Goal: Task Accomplishment & Management: Manage account settings

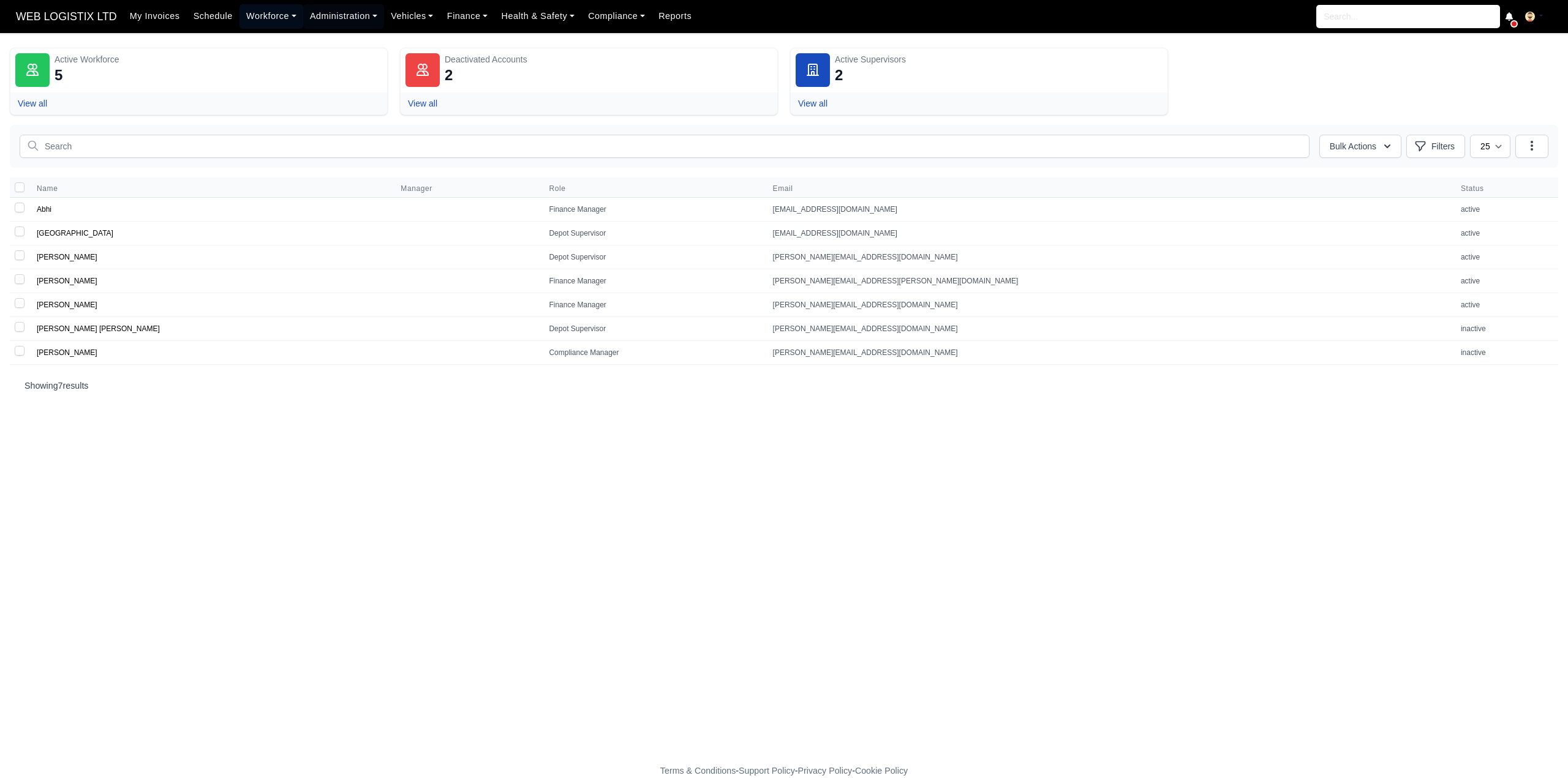
click at [266, 15] on link "Workforce" at bounding box center [272, 16] width 63 height 24
click at [289, 138] on link "Daily Timesheet" at bounding box center [294, 145] width 99 height 26
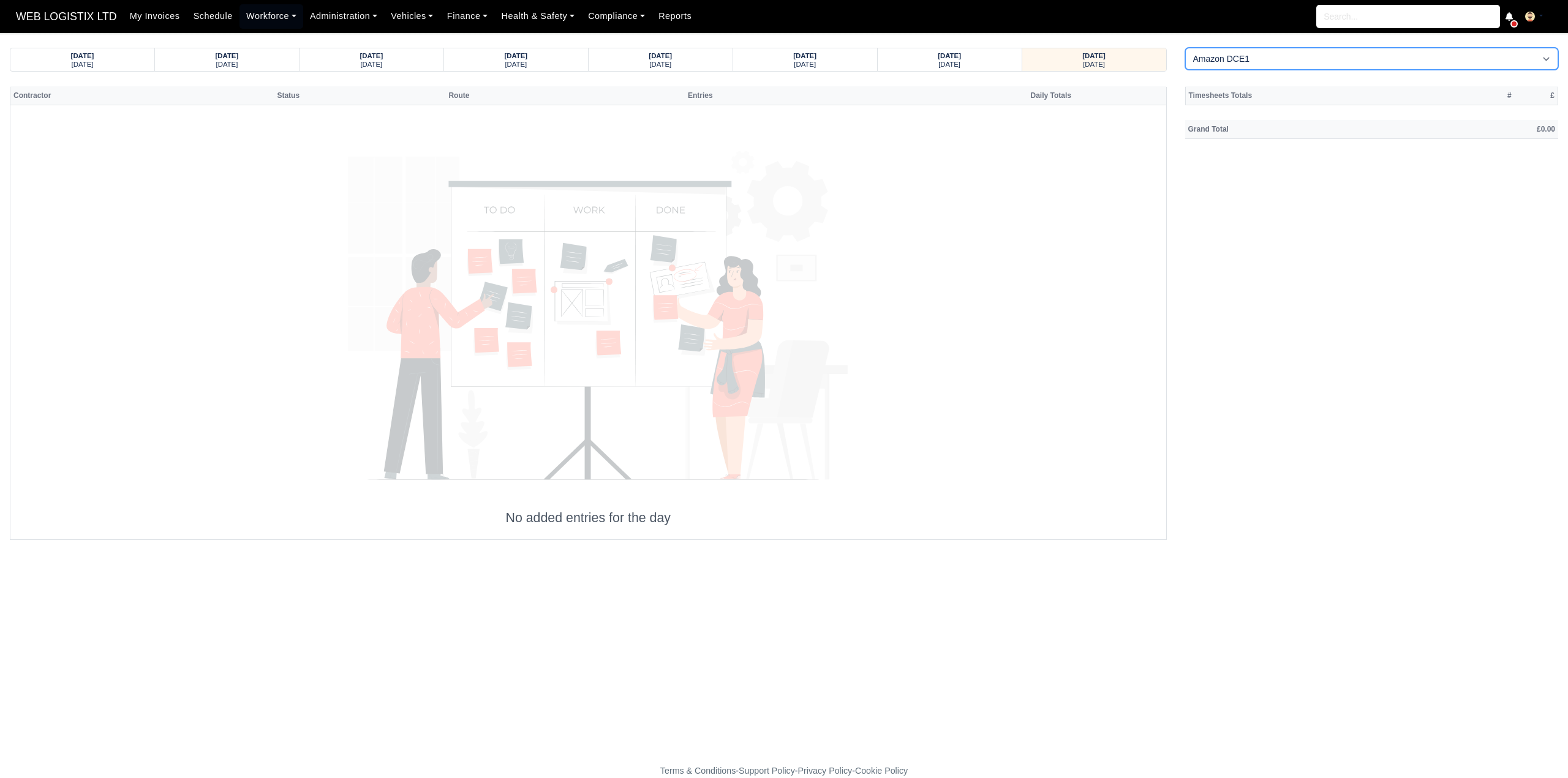
drag, startPoint x: 1213, startPoint y: 60, endPoint x: 1212, endPoint y: 69, distance: 9.1
click at [1213, 60] on select "Amazon DCE1 DWN2 - [GEOGRAPHIC_DATA] (DWN2) - Amazon Logistics (L34 7XL) DXM2 -…" at bounding box center [1372, 59] width 373 height 22
select select "1"
click at [1186, 48] on select "Amazon DCE1 DWN2 - Knowsley (DWN2) - Amazon Logistics (L34 7XL) DXM2 - Trafford…" at bounding box center [1372, 59] width 373 height 22
click at [81, 60] on div "Monday" at bounding box center [83, 64] width 121 height 9
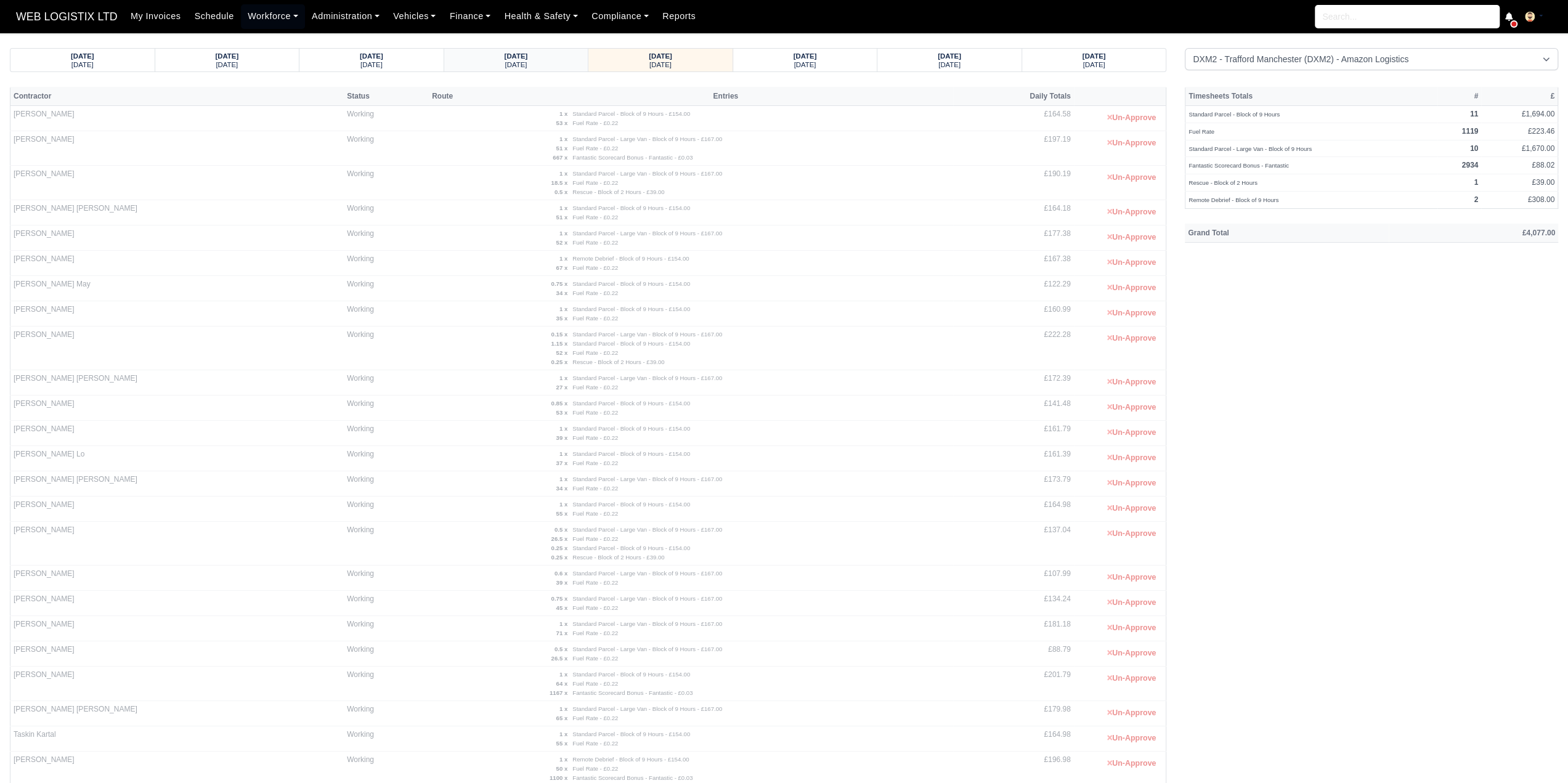
click at [542, 59] on div "03/08/2025" at bounding box center [516, 56] width 121 height 9
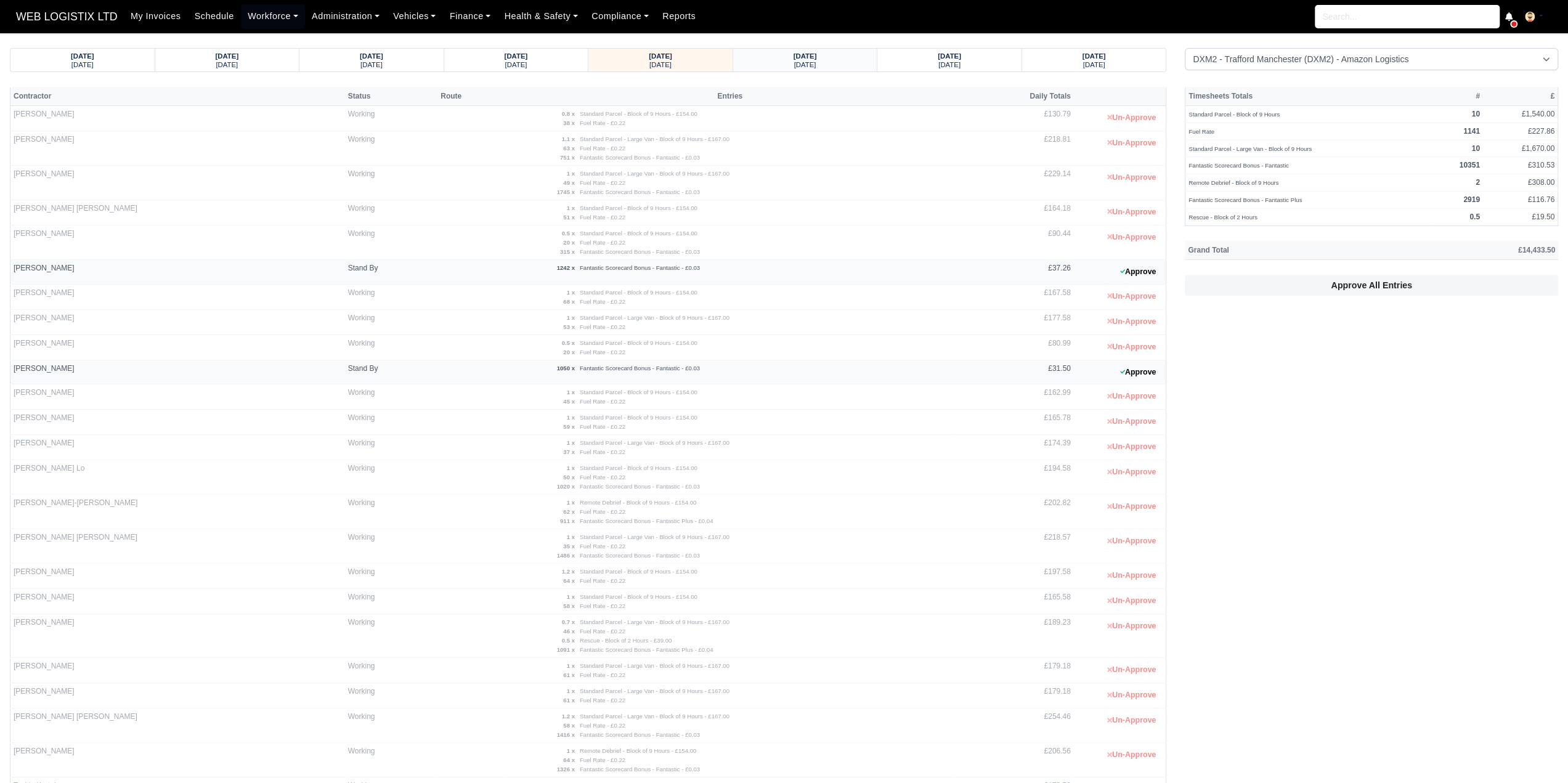
click at [770, 58] on div "04/08/2025" at bounding box center [805, 56] width 121 height 9
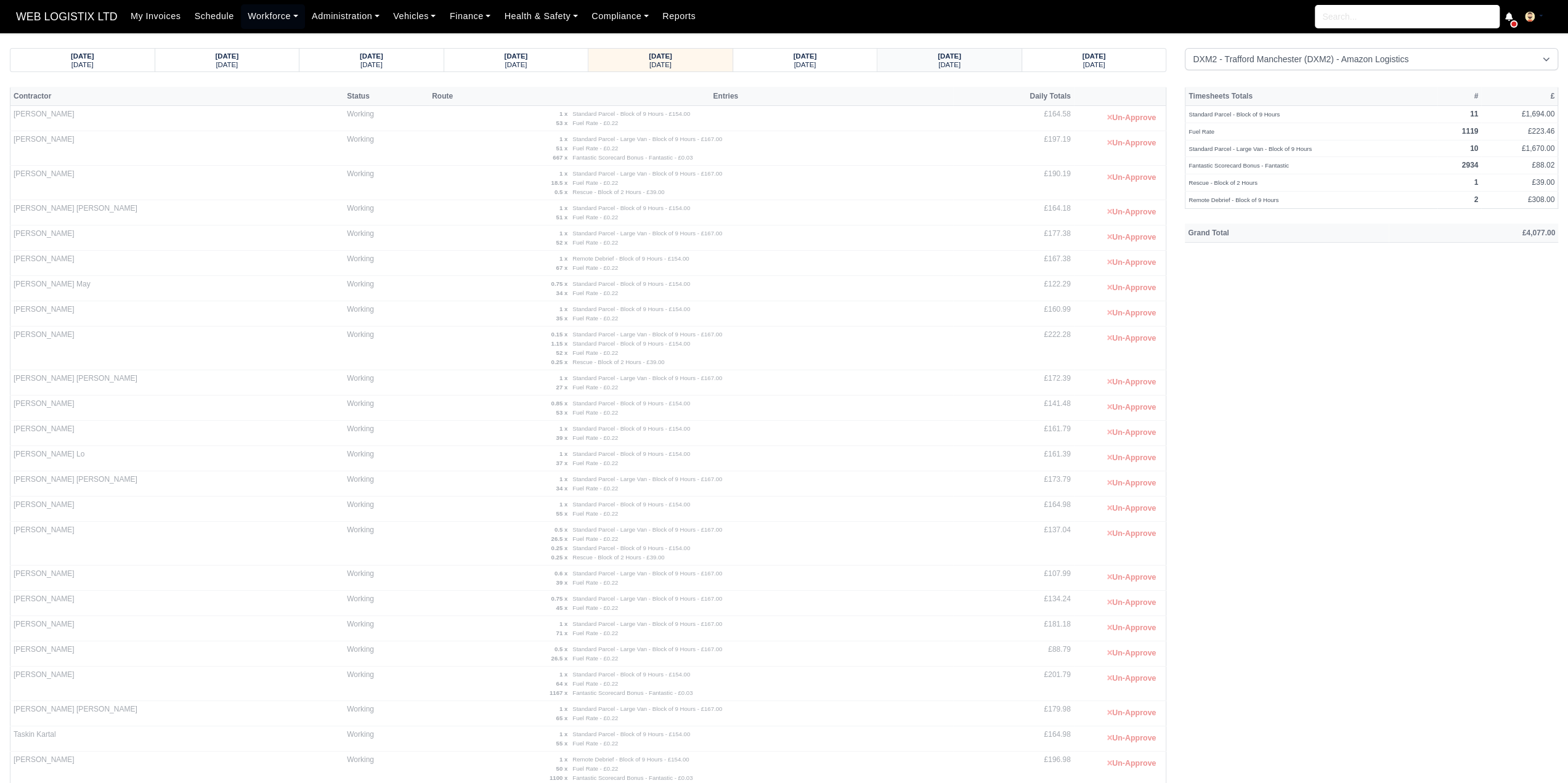
click at [960, 66] on small "Wednesday" at bounding box center [949, 65] width 22 height 7
click at [812, 65] on small "Thursday" at bounding box center [805, 65] width 22 height 7
click at [836, 64] on div "Friday" at bounding box center [805, 65] width 121 height 9
click at [836, 64] on div "Saturday" at bounding box center [805, 65] width 121 height 9
click at [369, 65] on small "Wednesday" at bounding box center [373, 65] width 22 height 7
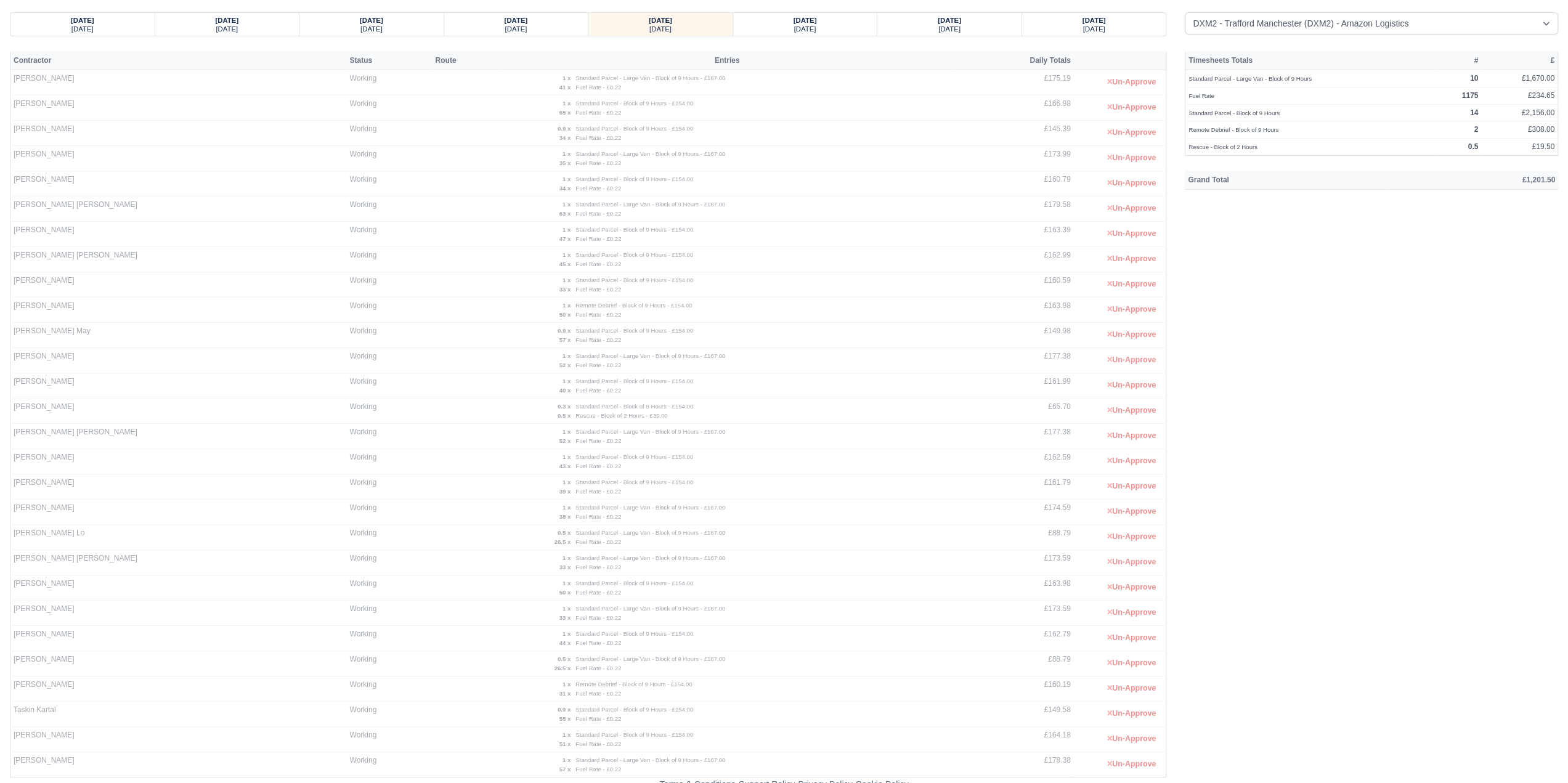
scroll to position [37, 0]
click at [573, 413] on div "Rescue - Block of 2 Hours - £39.00" at bounding box center [765, 414] width 385 height 9
click at [347, 21] on div "04/08/2025" at bounding box center [371, 19] width 121 height 9
click at [544, 35] on div "31/07/2025 Thursday 01/08/2025 Friday 02/08/2025 Saturday 03/08/2025" at bounding box center [784, 394] width 1548 height 764
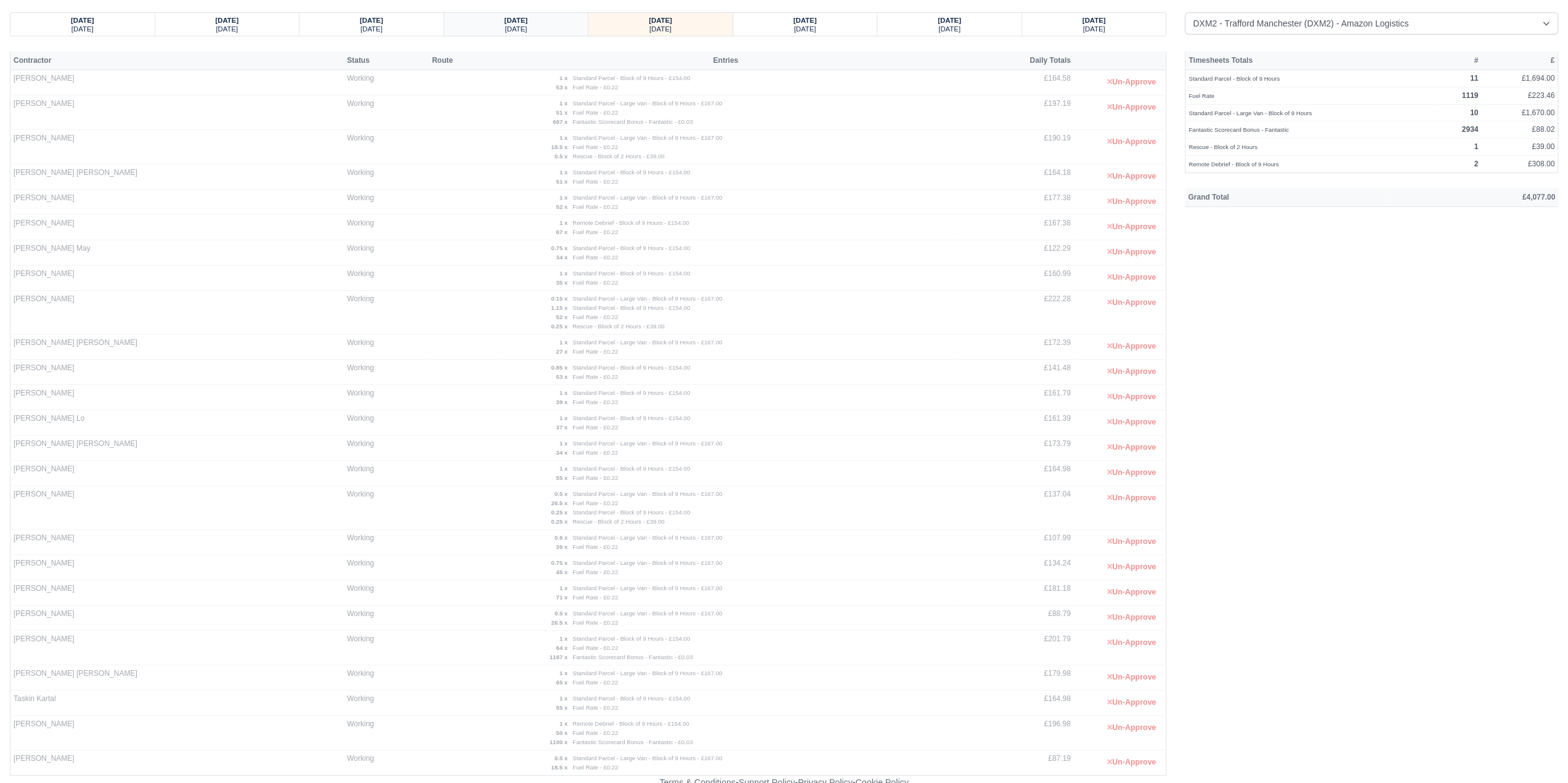
click at [543, 27] on div "Sunday" at bounding box center [516, 28] width 121 height 9
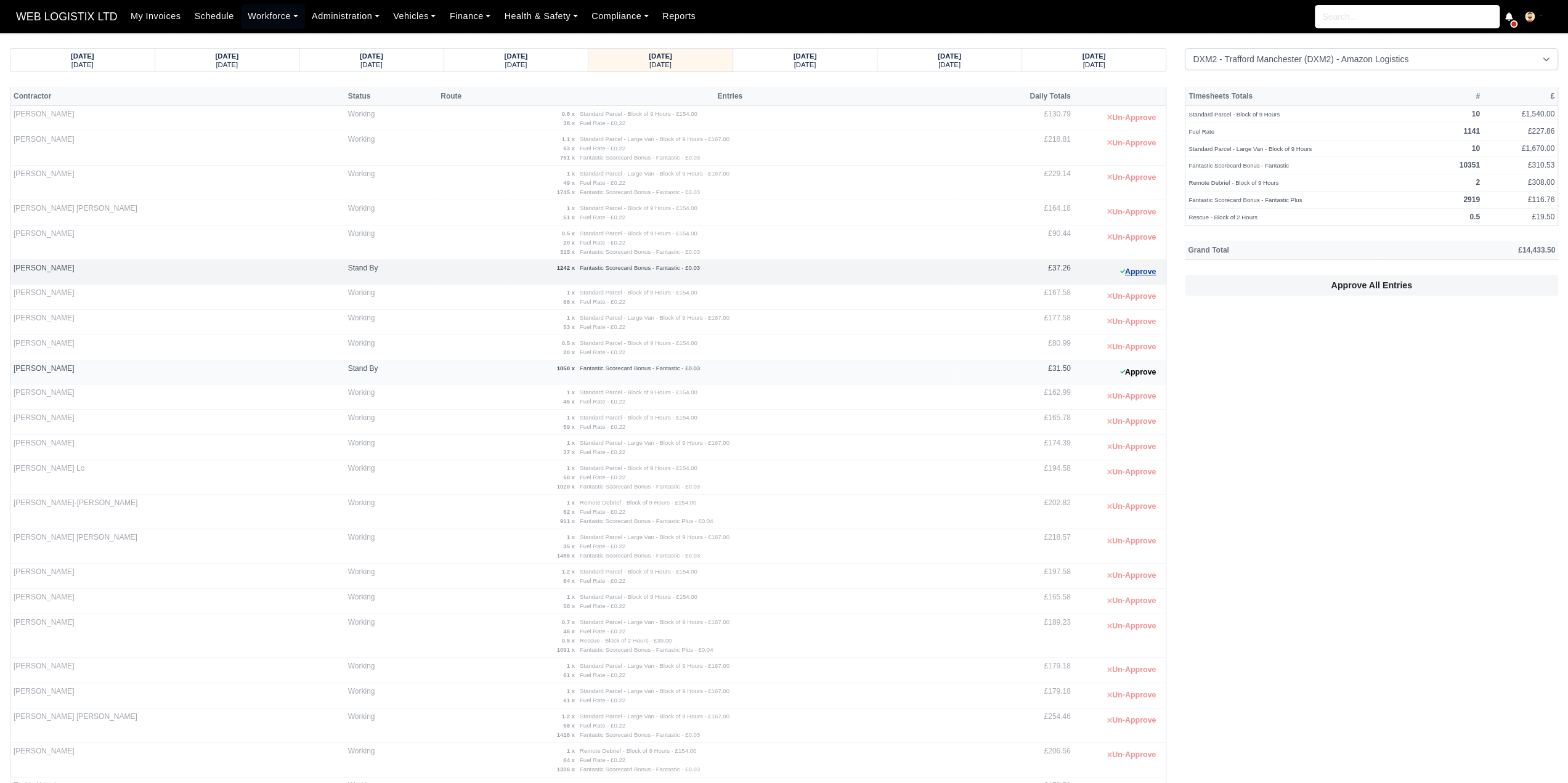
click at [1132, 267] on button "Approve" at bounding box center [1138, 272] width 50 height 18
click at [1147, 370] on button "Approve" at bounding box center [1138, 373] width 50 height 18
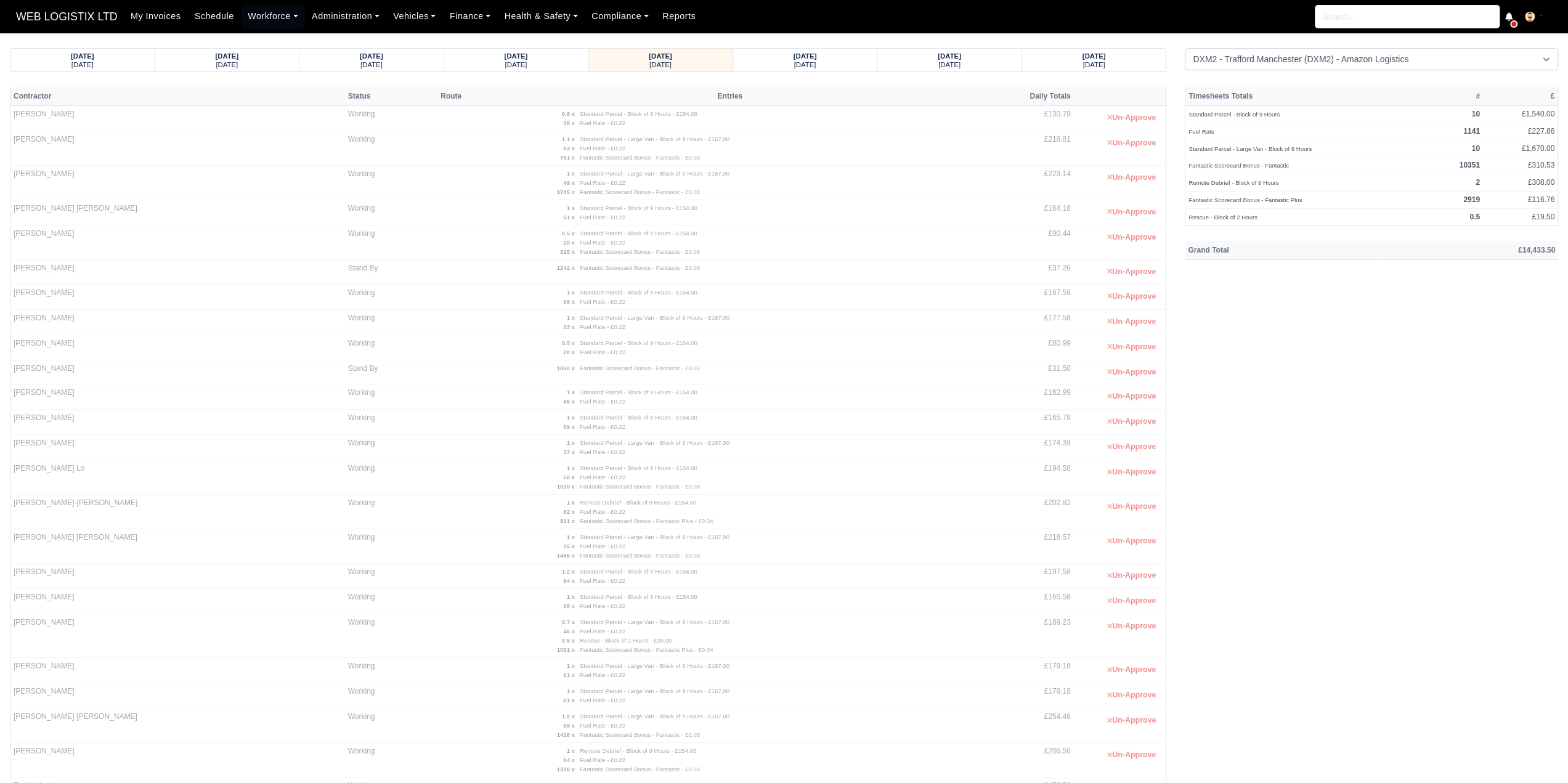
click at [834, 74] on div "30/07/2025 Wednesday 31/07/2025 Thursday 01/08/2025 Friday Saturday" at bounding box center [784, 443] width 1548 height 790
click at [830, 59] on div "04/08/2025" at bounding box center [805, 56] width 121 height 9
click at [808, 64] on small "Tuesday" at bounding box center [805, 65] width 22 height 7
click at [827, 57] on div "06/08/2025" at bounding box center [805, 56] width 121 height 9
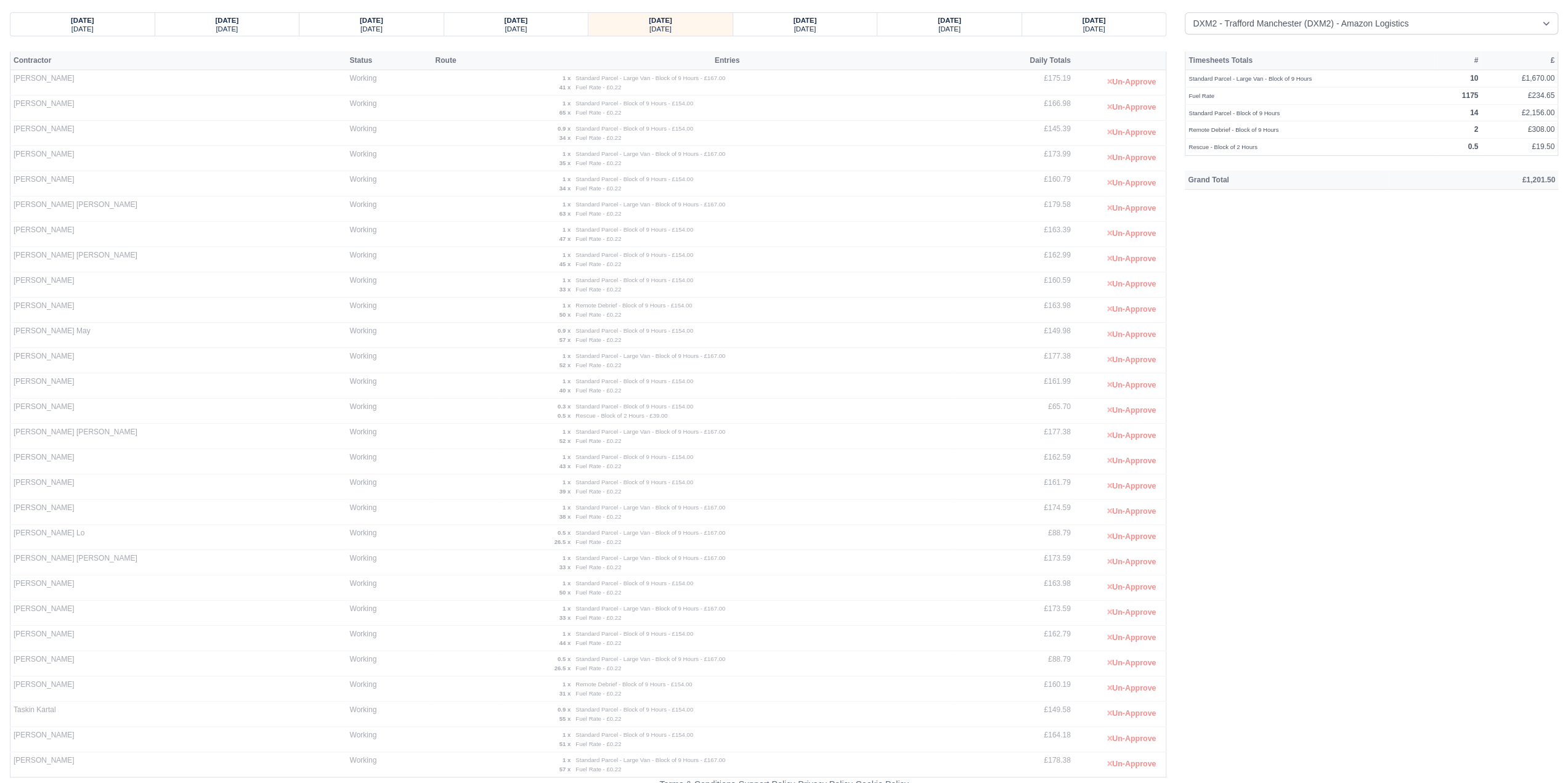
scroll to position [37, 0]
click at [827, 29] on div "Thursday" at bounding box center [805, 27] width 121 height 9
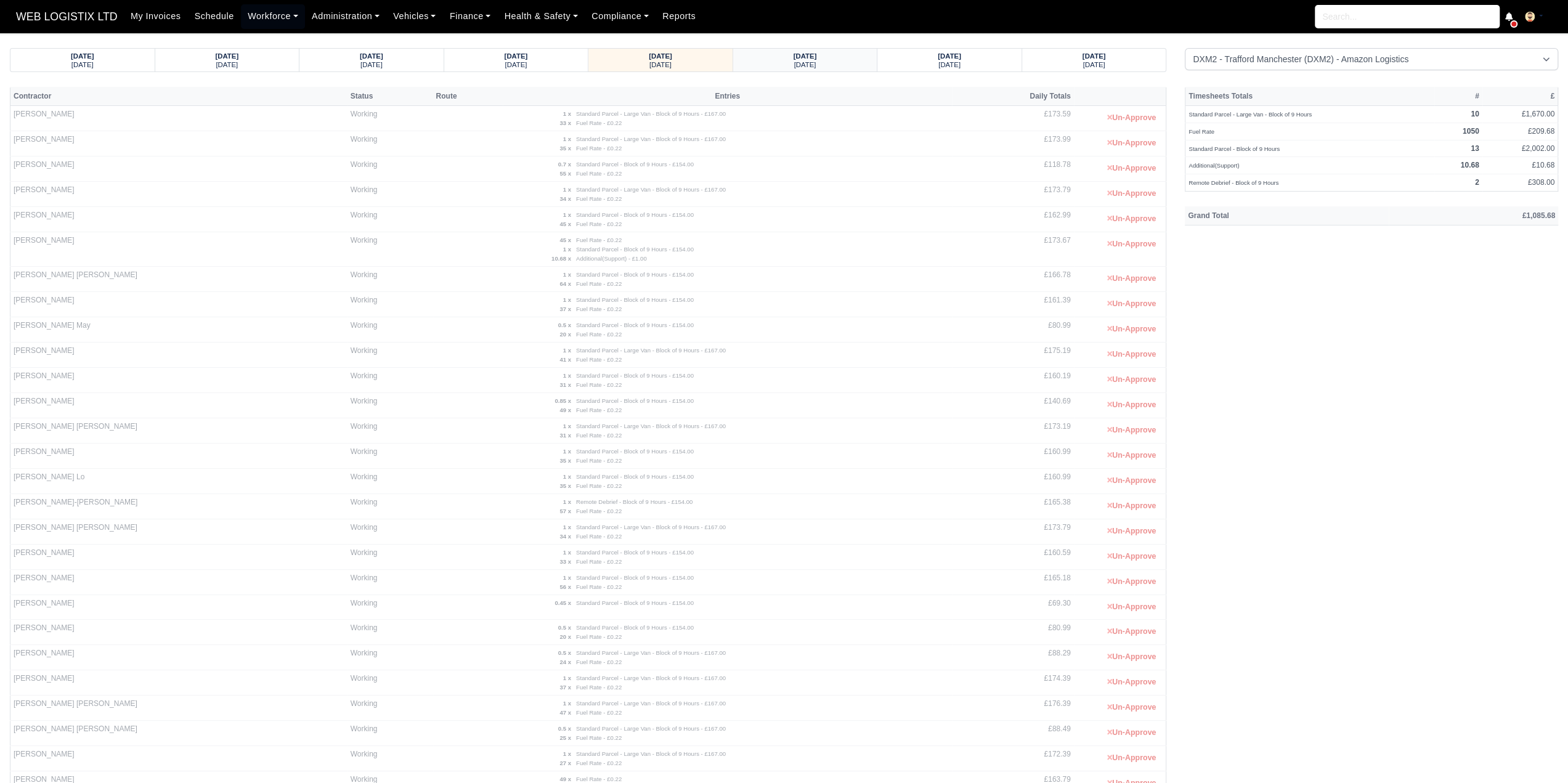
click at [860, 62] on div "Friday" at bounding box center [805, 65] width 121 height 9
click at [845, 60] on div "Saturday" at bounding box center [805, 65] width 121 height 9
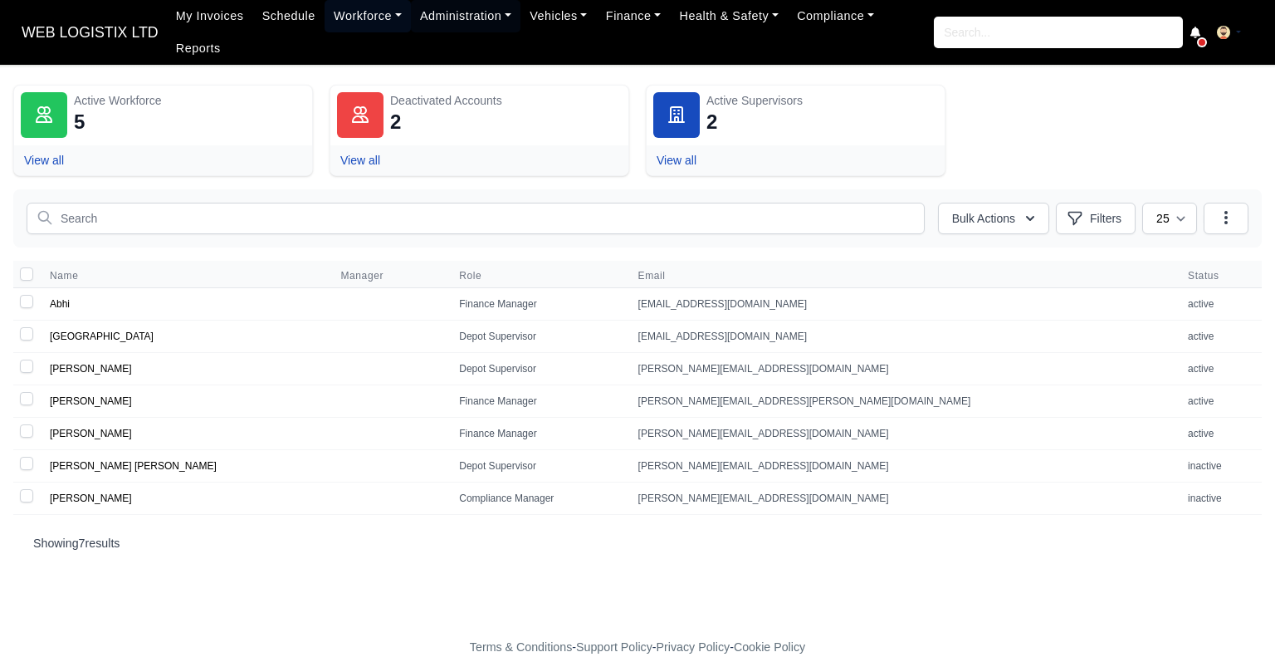
click at [342, 14] on link "Workforce" at bounding box center [368, 16] width 86 height 32
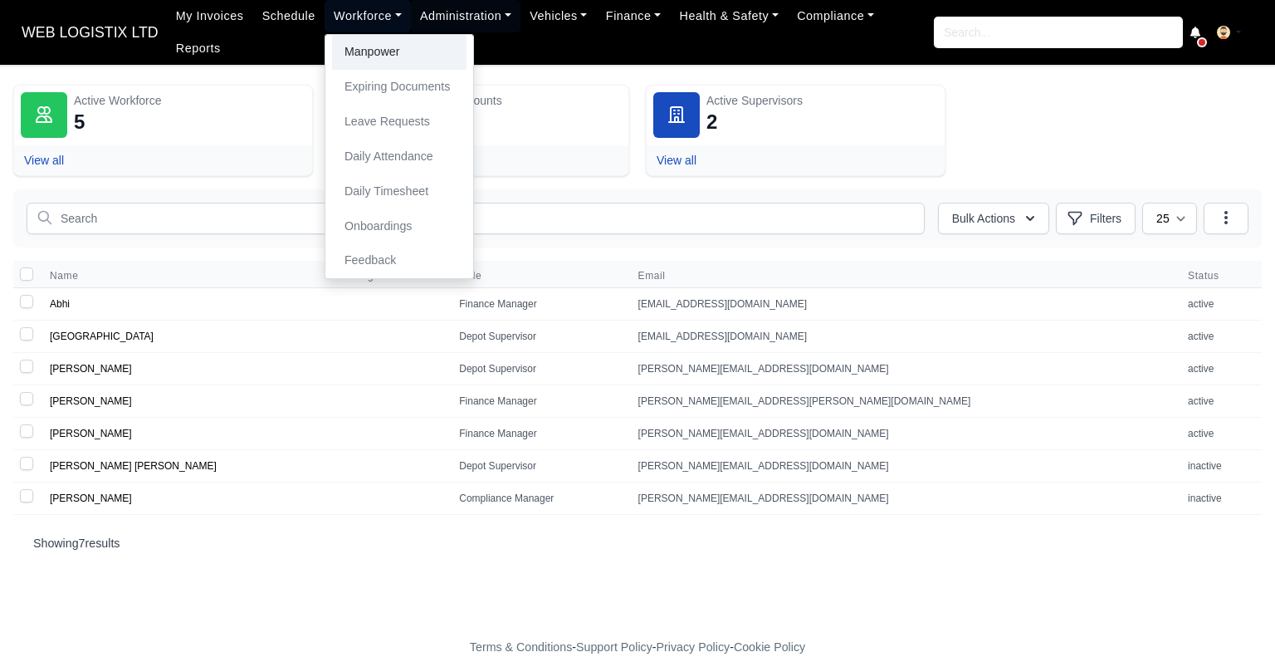
click at [349, 48] on link "Manpower" at bounding box center [399, 52] width 134 height 35
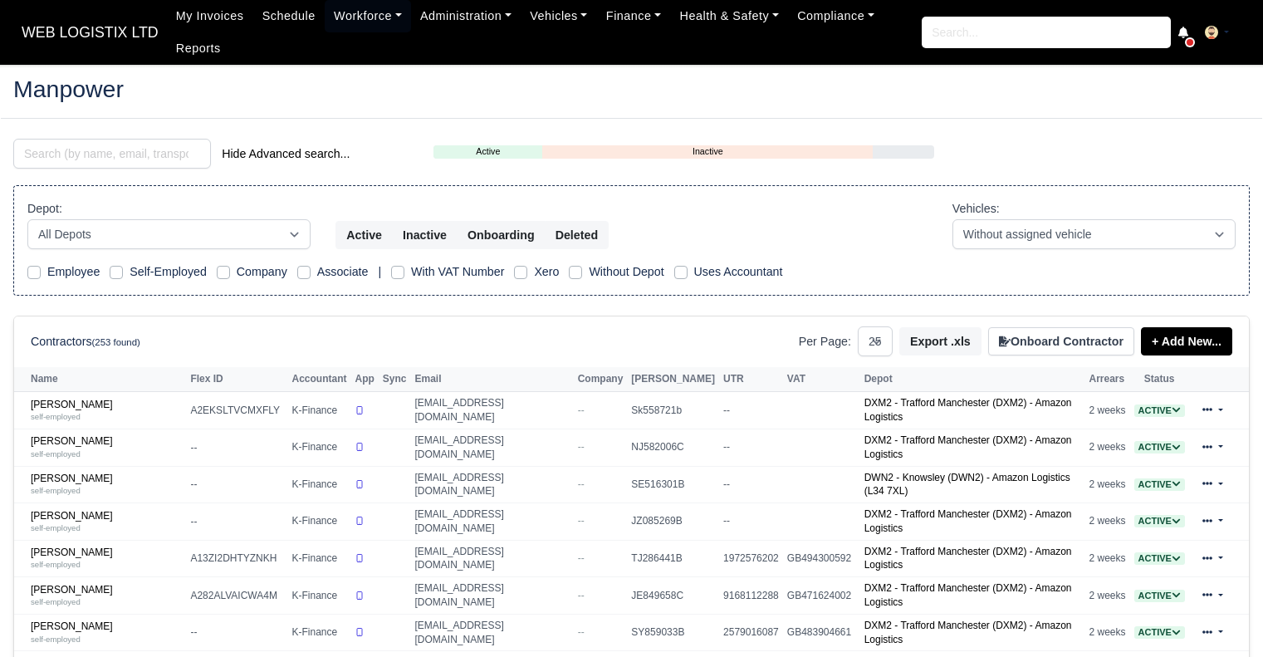
select select "25"
click at [125, 155] on input "search" at bounding box center [112, 154] width 198 height 30
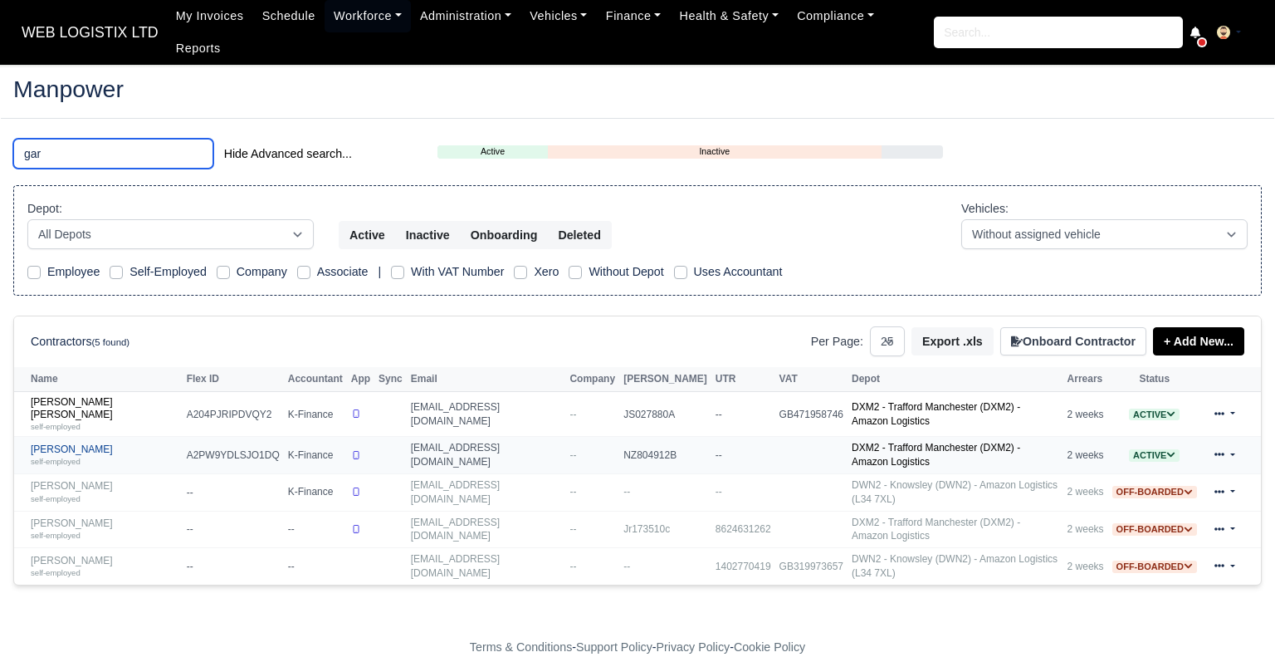
type input "gar"
click at [91, 443] on link "Gary Pilkington self-employed" at bounding box center [105, 455] width 148 height 24
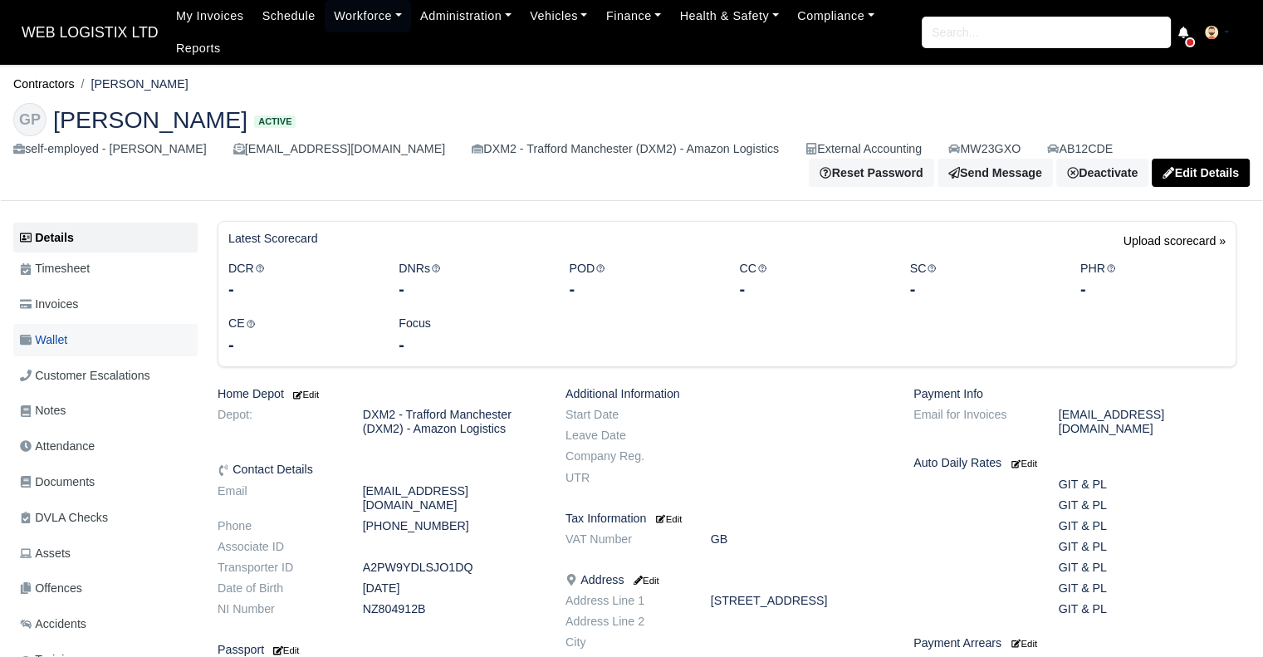
click at [107, 347] on link "Wallet" at bounding box center [105, 340] width 184 height 32
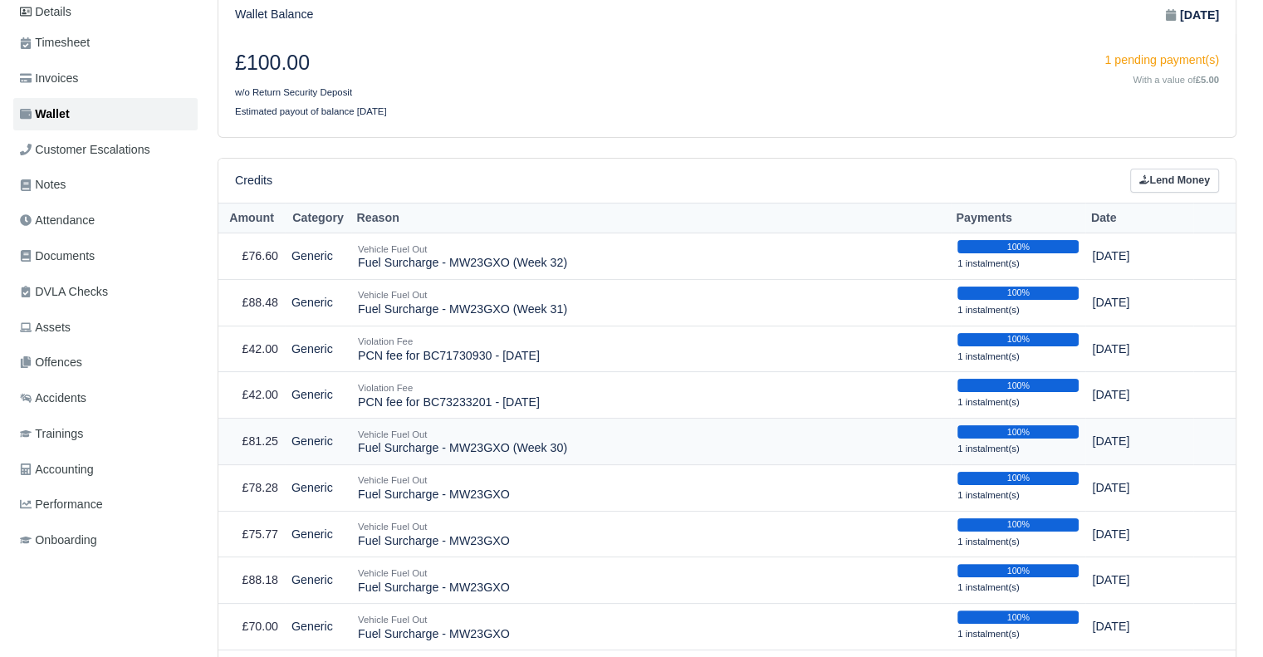
scroll to position [249, 0]
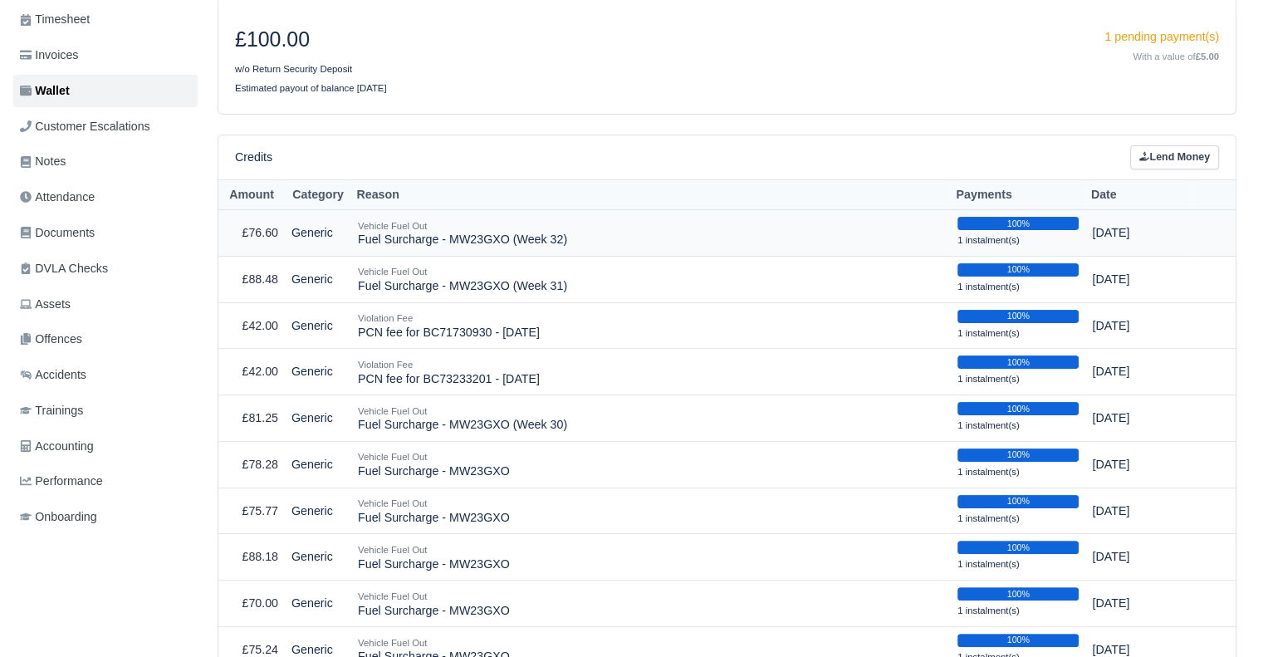
click at [459, 243] on td "Vehicle Fuel Out Fuel Surcharge - MW23GXO (Week 32)" at bounding box center [650, 233] width 599 height 46
copy tr "Fuel Surcharge - MW23GXO (Week 32)"
click at [1167, 154] on link "Lend Money" at bounding box center [1174, 157] width 89 height 24
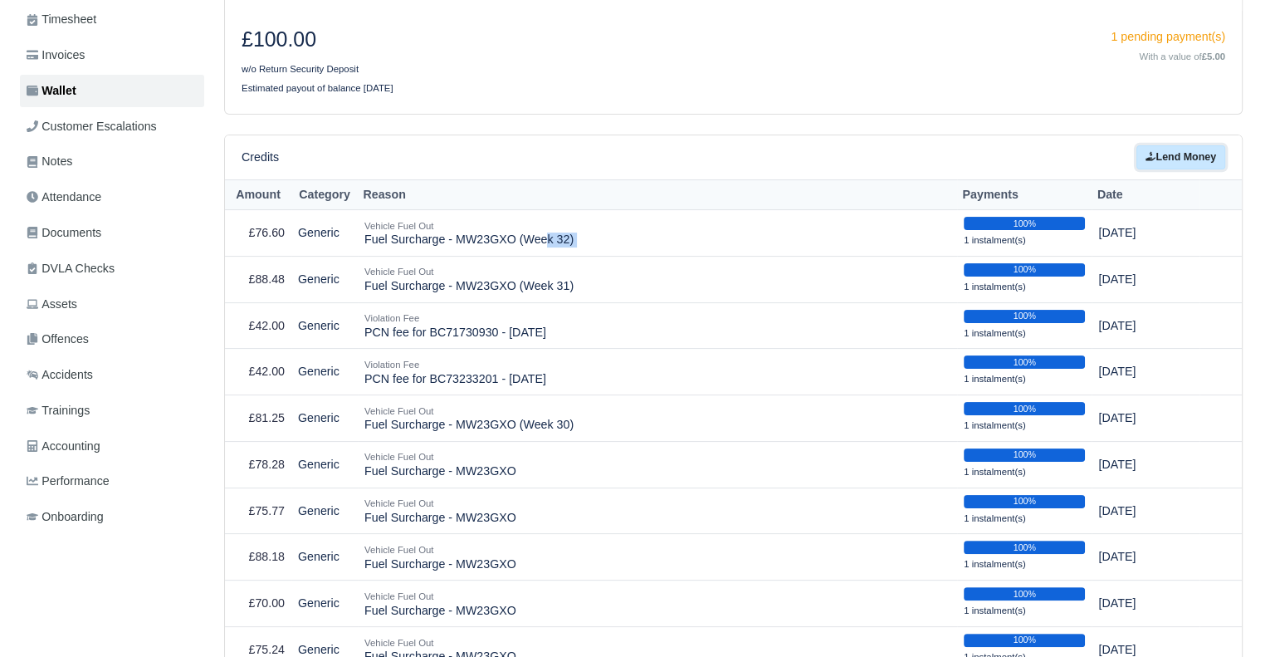
scroll to position [229, 0]
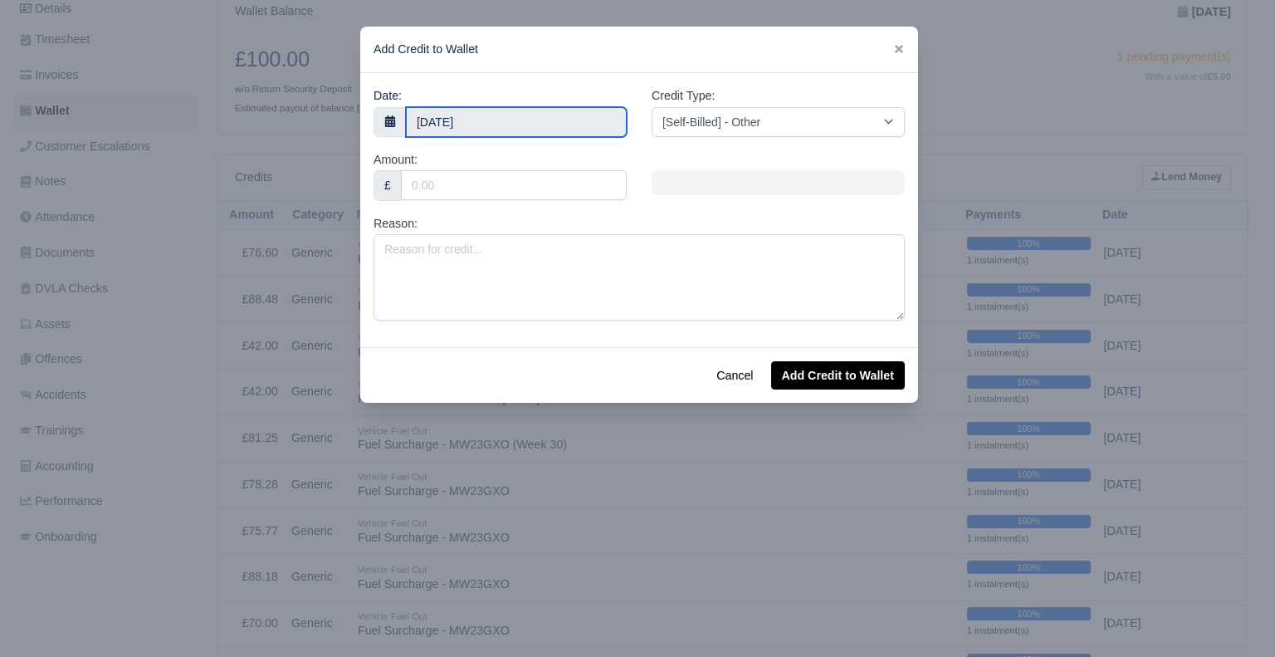
click at [482, 110] on input "12 August 2025" at bounding box center [516, 122] width 221 height 30
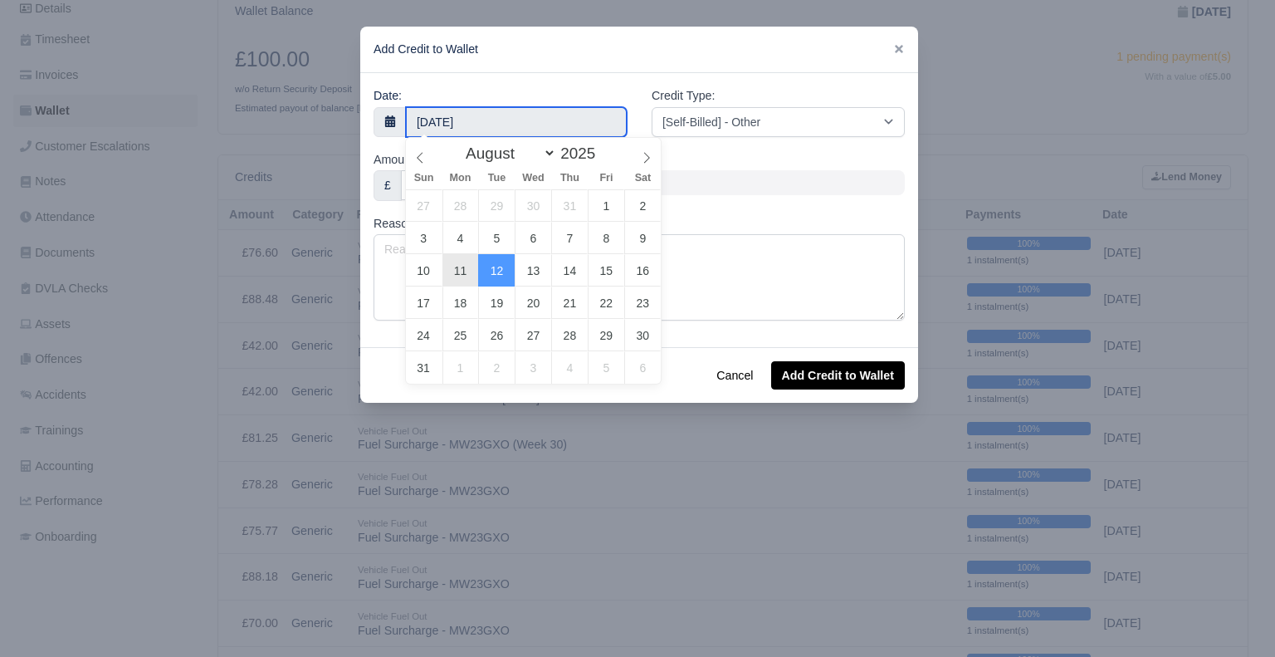
type input "11 August 2025"
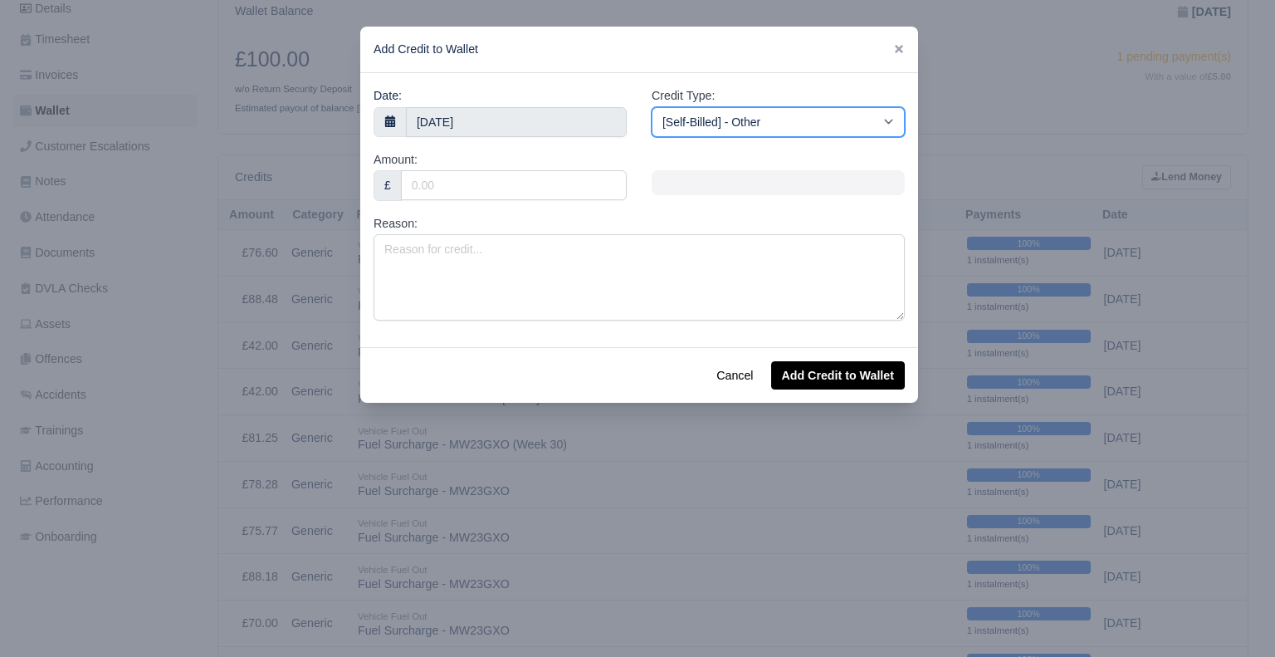
click at [701, 129] on select "[Self-Billed] - Other [Self-Billed] - Negative Invoice [Self-Billed] - Keychain…" at bounding box center [778, 122] width 253 height 30
select select "van_fuel_out"
click at [652, 107] on select "[Self-Billed] - Other [Self-Billed] - Negative Invoice [Self-Billed] - Keychain…" at bounding box center [778, 122] width 253 height 30
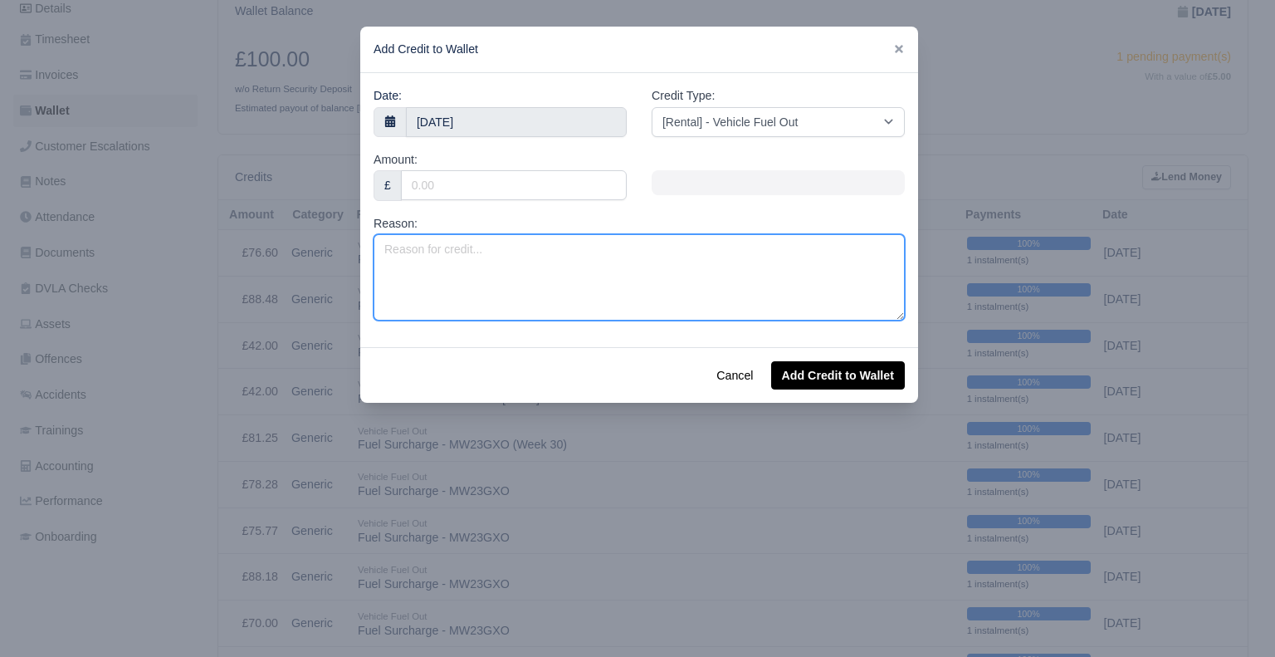
click at [544, 260] on textarea "Reason:" at bounding box center [639, 277] width 531 height 86
paste textarea "Fuel Surcharge - MW23GXO (Week 32)"
click at [578, 250] on textarea "Fuel Surcharge - MW23GXO (Week 32)" at bounding box center [639, 277] width 531 height 86
type textarea "Fuel Surcharge - MW23GXO (Week 33)"
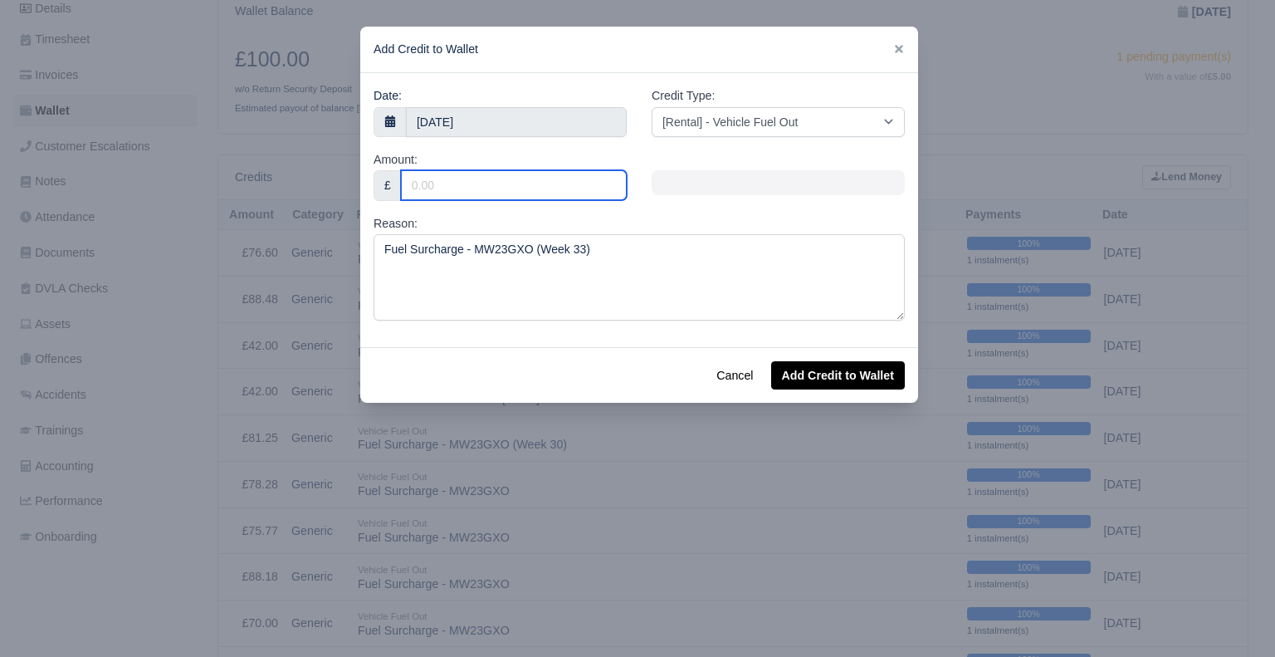
click at [467, 187] on input "Amount:" at bounding box center [514, 185] width 226 height 30
type input "75.76"
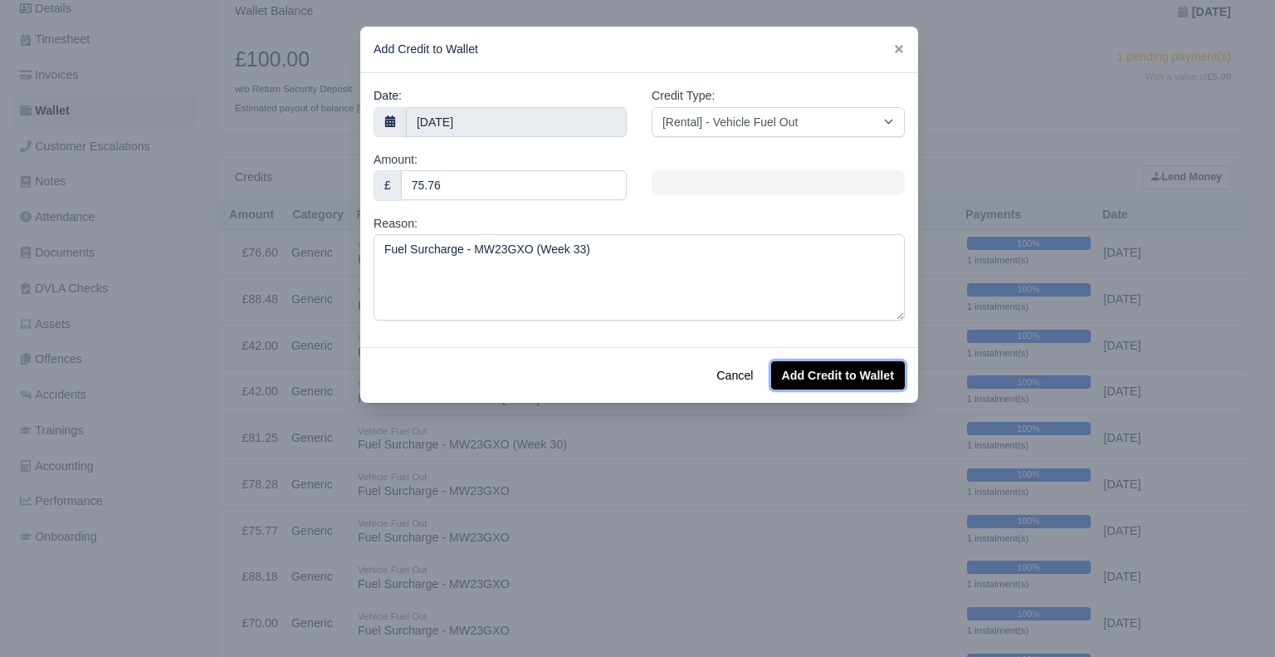
click at [827, 379] on button "Add Credit to Wallet" at bounding box center [838, 375] width 134 height 28
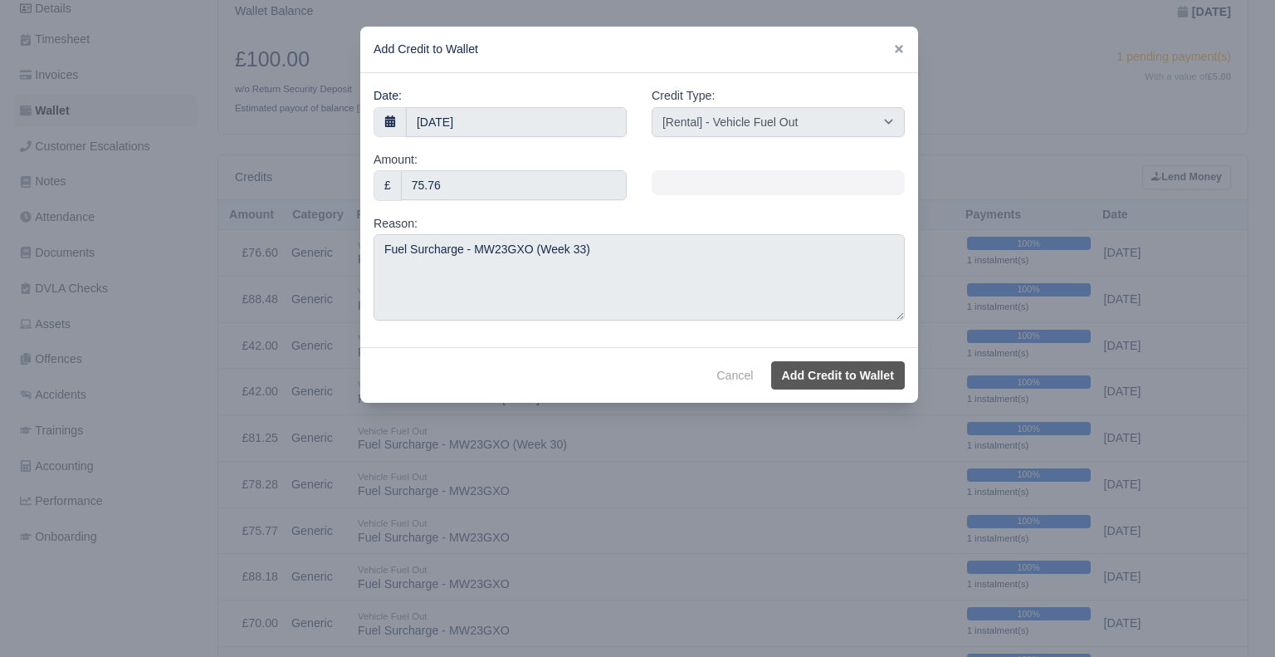
select select "other"
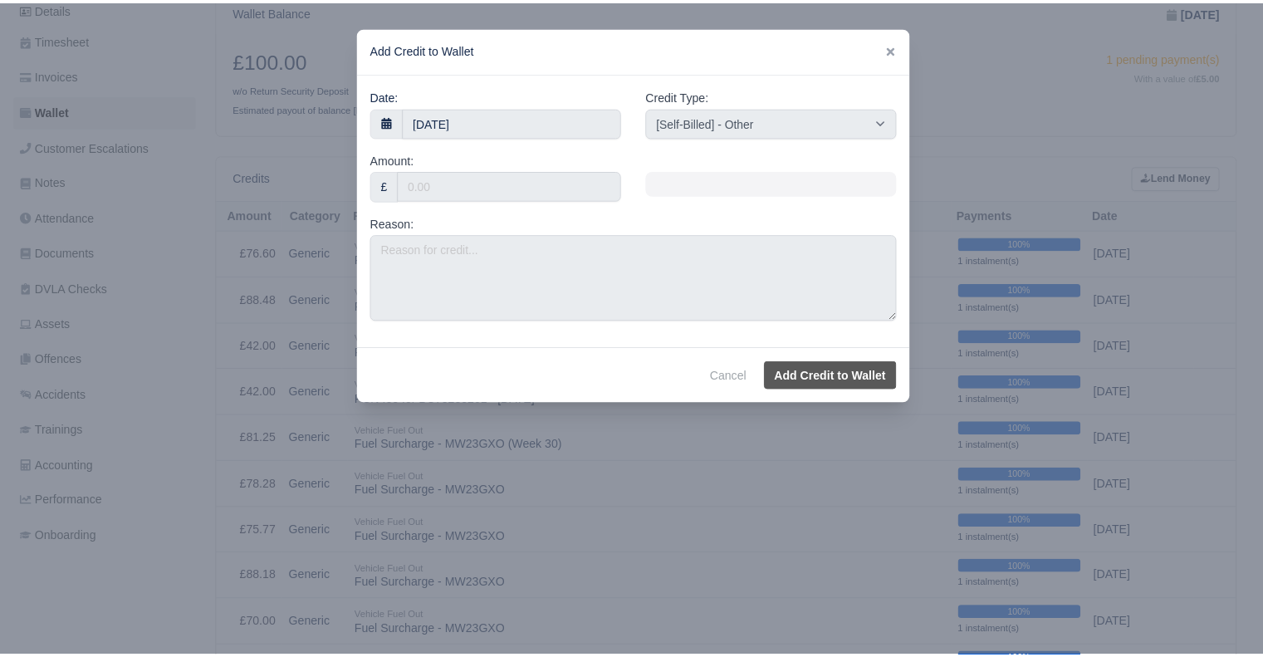
scroll to position [249, 0]
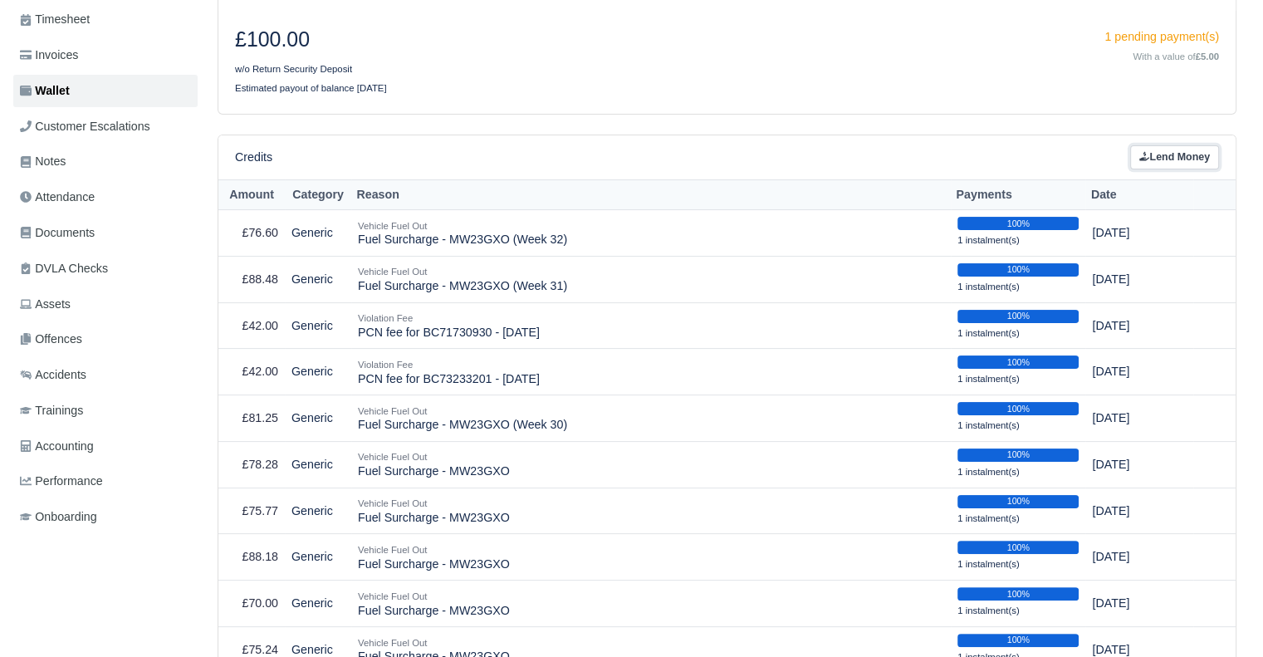
click at [1179, 163] on link "Lend Money" at bounding box center [1174, 157] width 89 height 24
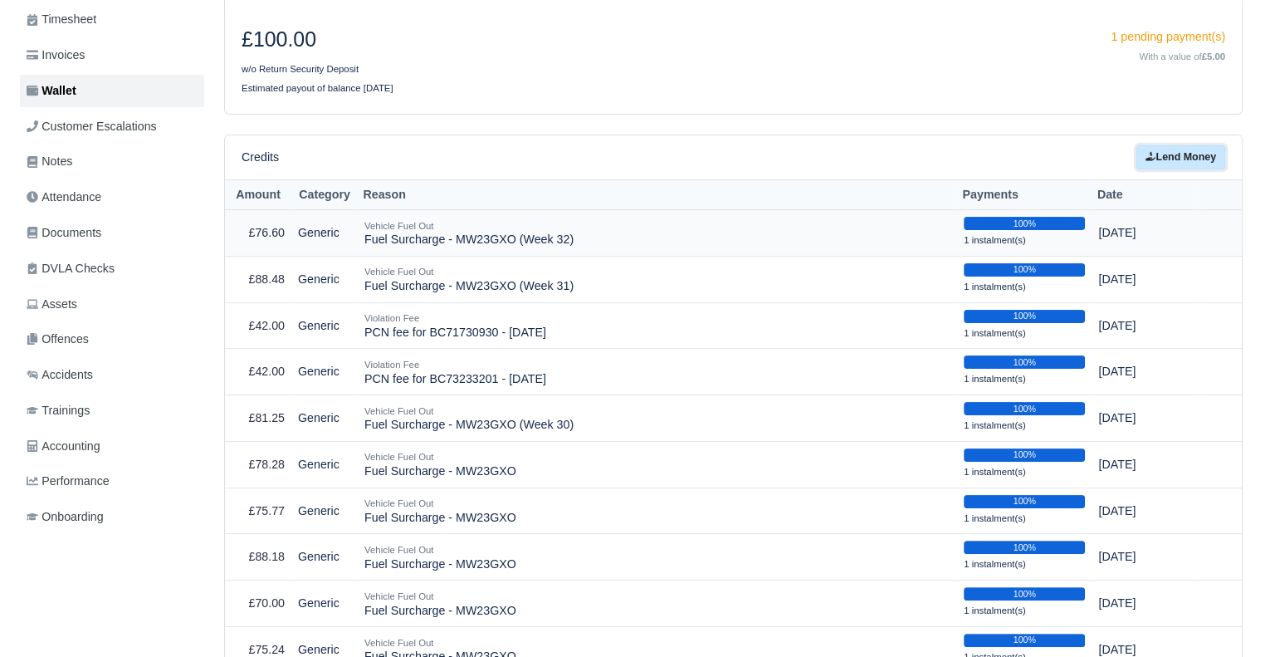
scroll to position [229, 0]
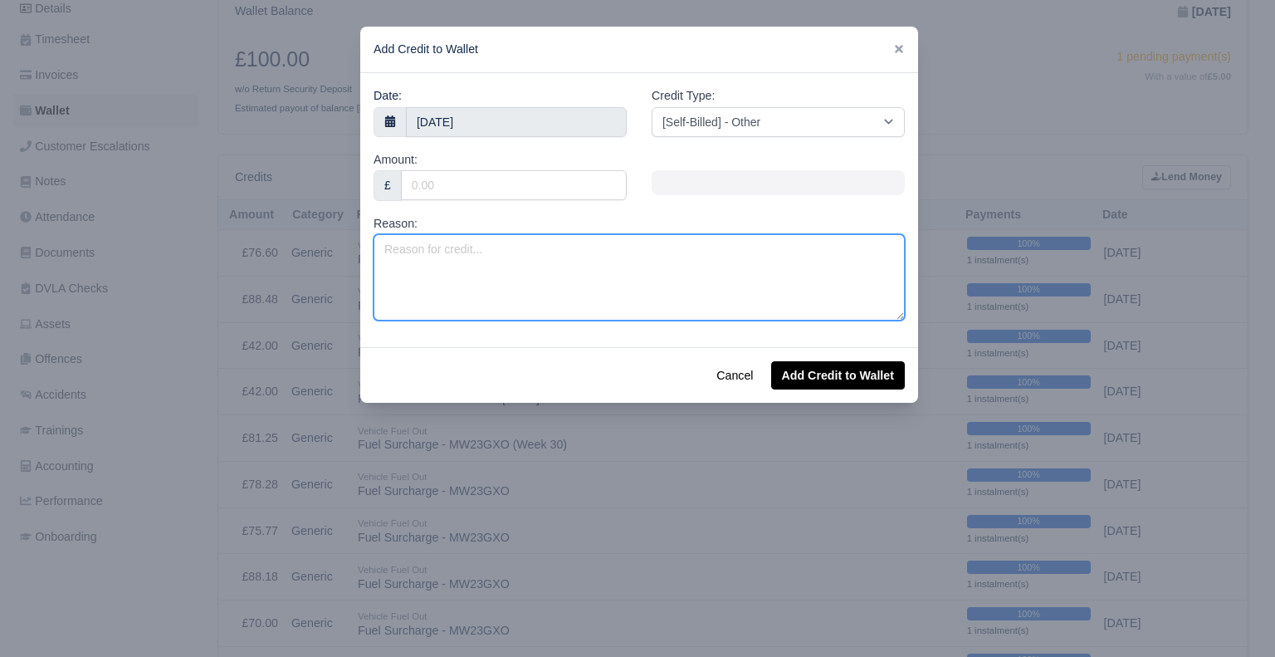
click at [502, 262] on textarea "Reason:" at bounding box center [639, 277] width 531 height 86
paste textarea "Fuel Surcharge - MW23GXO (Week 32)"
type textarea "Fuel Surcharge - MW23GXO (Week 32)"
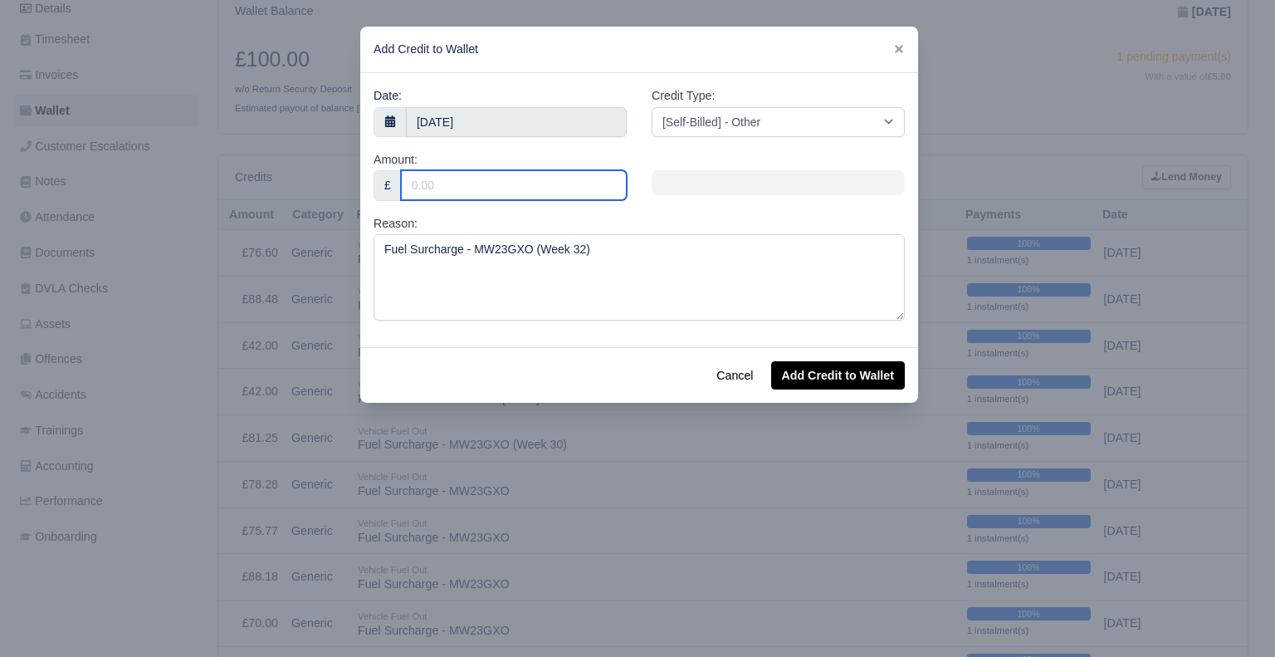
click at [496, 179] on input "Amount:" at bounding box center [514, 185] width 226 height 30
type input "19.98"
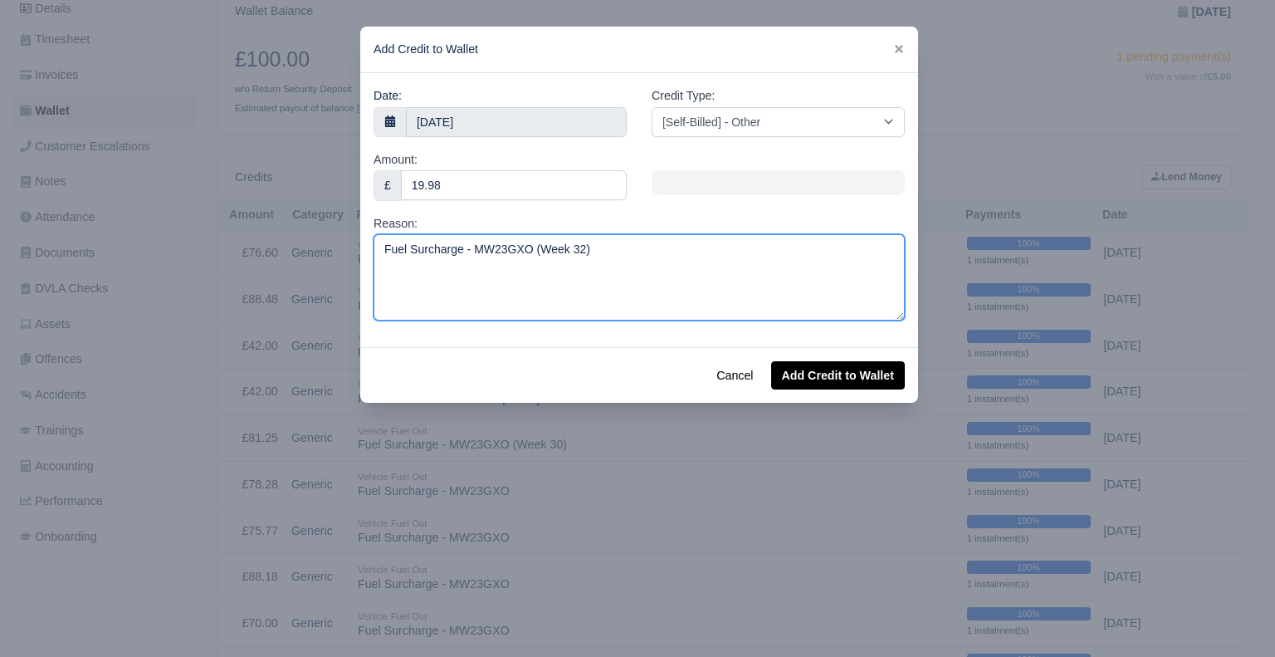
drag, startPoint x: 406, startPoint y: 250, endPoint x: 372, endPoint y: 257, distance: 34.7
click at [372, 257] on div "Date: 12 August 2025 Credit Type: [Self-Billed] - Other [Self-Billed] - Negativ…" at bounding box center [639, 210] width 558 height 274
click at [397, 252] on textarea "ADBlue Surcharge - MW23GXO (Week 32)" at bounding box center [639, 277] width 531 height 86
click at [595, 249] on textarea "AdBlue Surcharge - MW23GXO (Week 32)" at bounding box center [639, 277] width 531 height 86
type textarea "AdBlue Surcharge - MW23GXO (Week 33)"
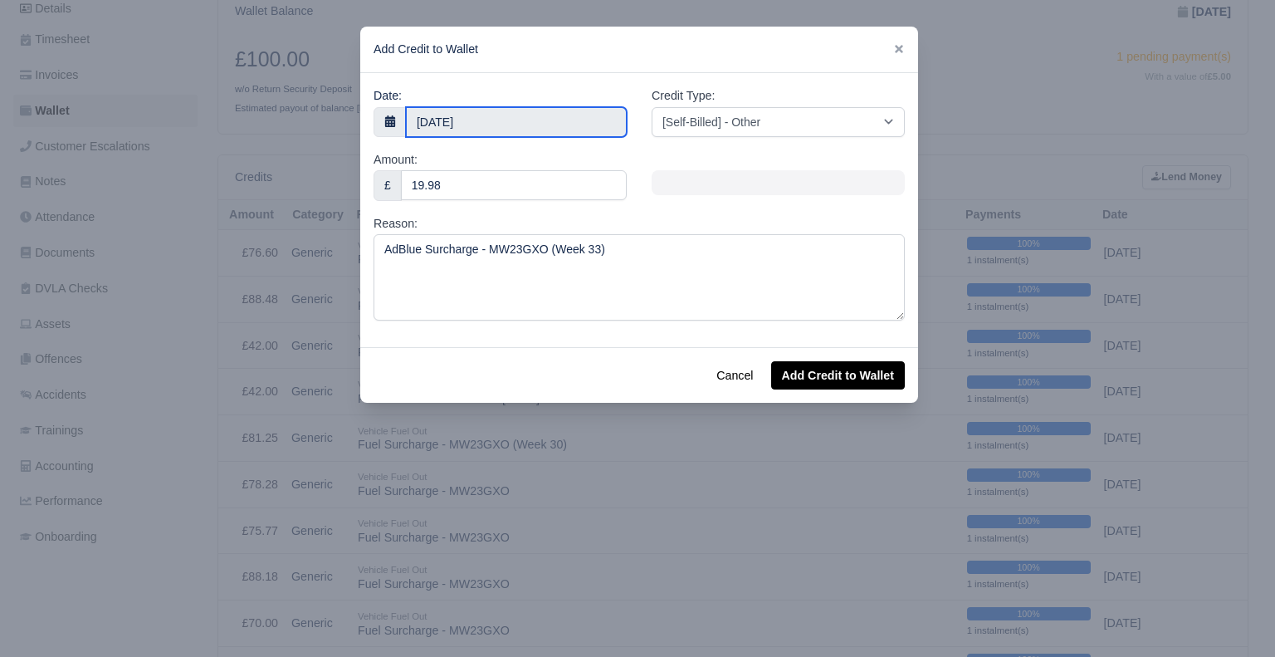
click at [541, 116] on input "[DATE]" at bounding box center [516, 122] width 221 height 30
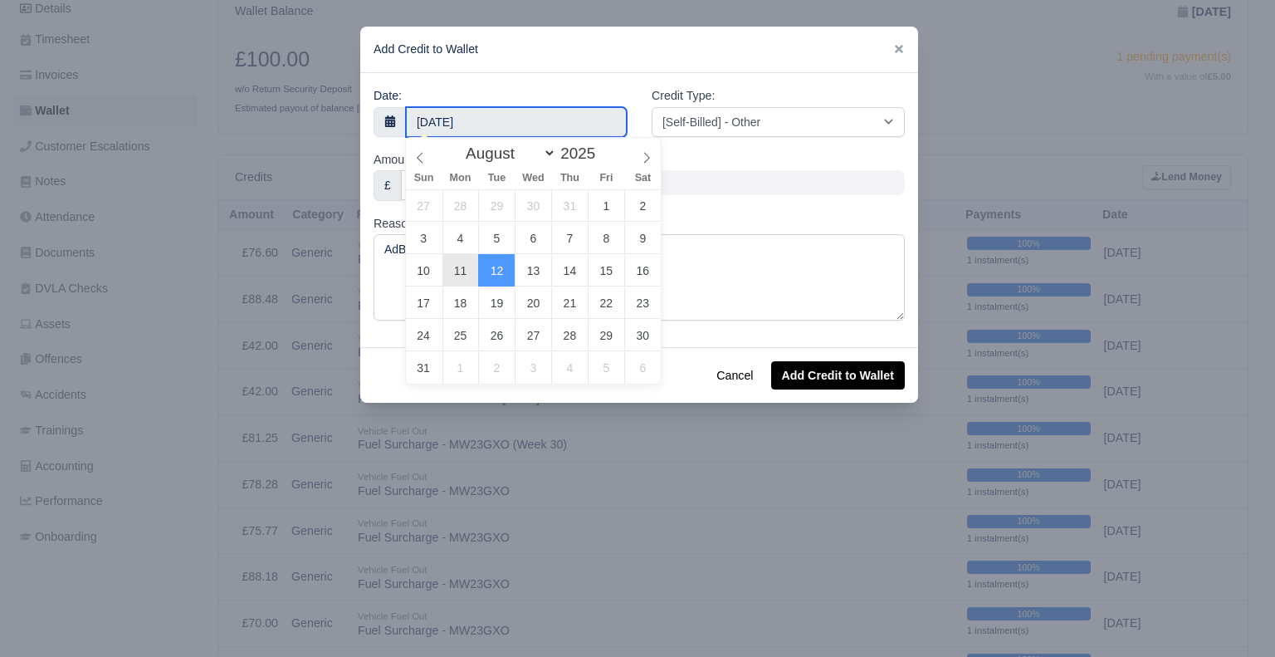
type input "[DATE]"
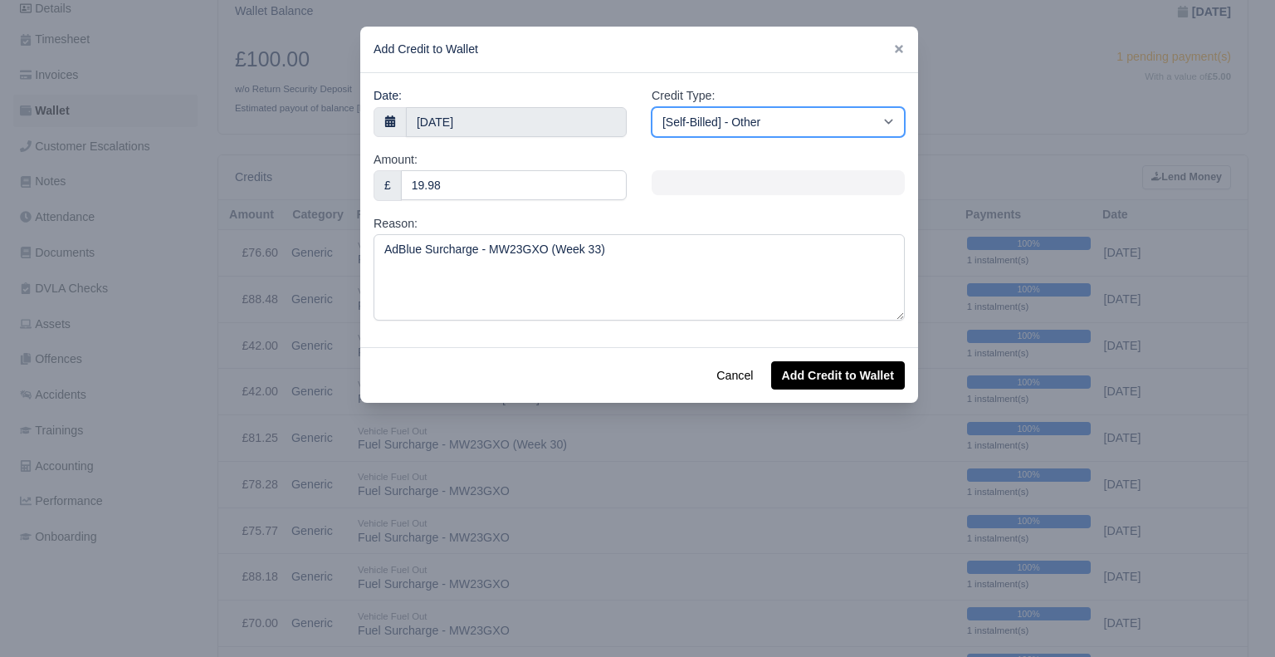
click at [758, 122] on select "[Self-Billed] - Other [Self-Billed] - Negative Invoice [Self-Billed] - Keychain…" at bounding box center [778, 122] width 253 height 30
click at [652, 107] on select "[Self-Billed] - Other [Self-Billed] - Negative Invoice [Self-Billed] - Keychain…" at bounding box center [778, 122] width 253 height 30
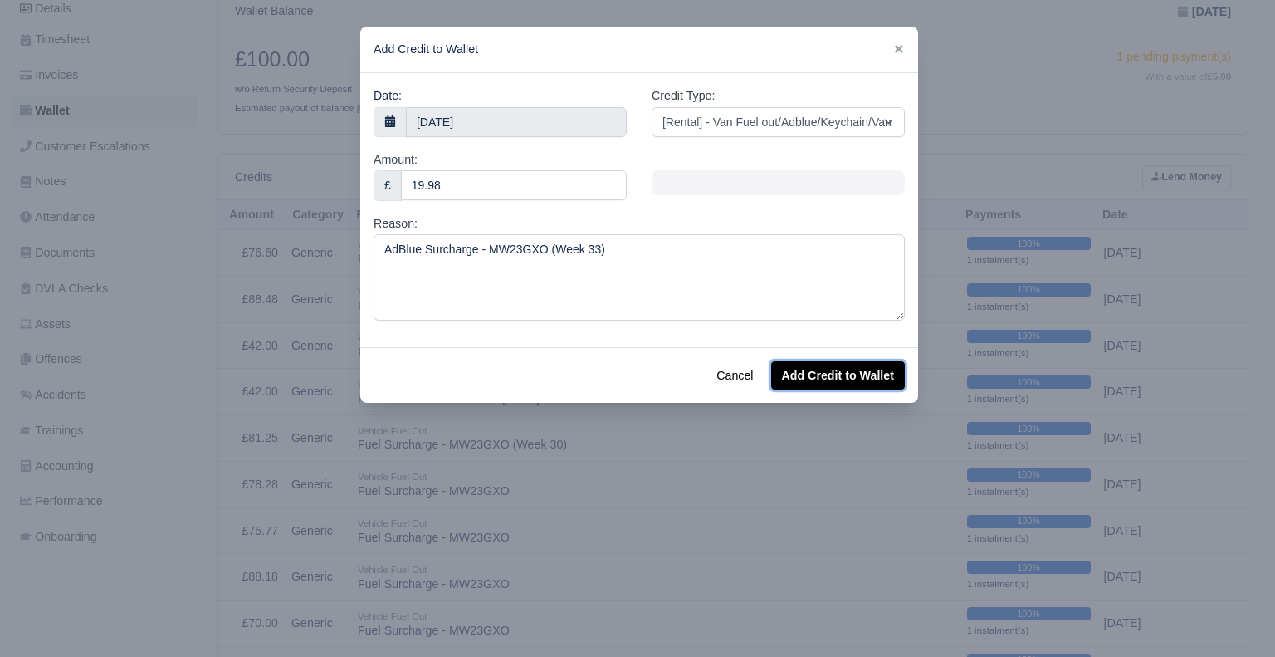
click at [810, 366] on button "Add Credit to Wallet" at bounding box center [838, 375] width 134 height 28
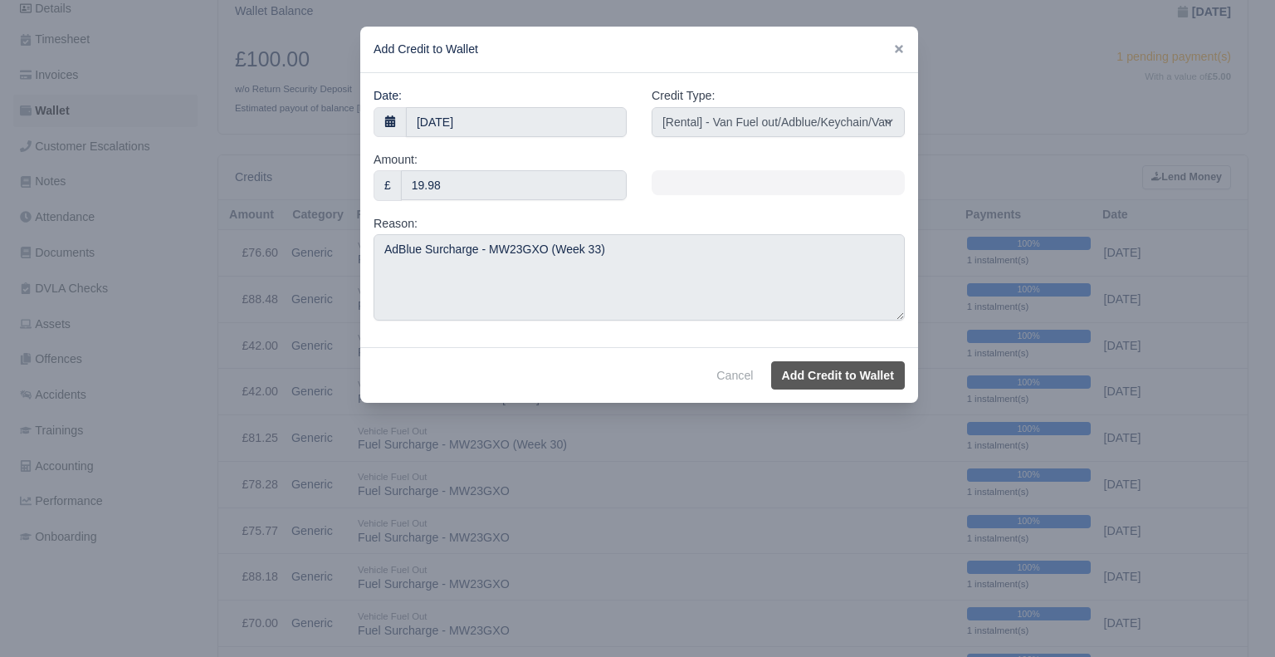
select select "other"
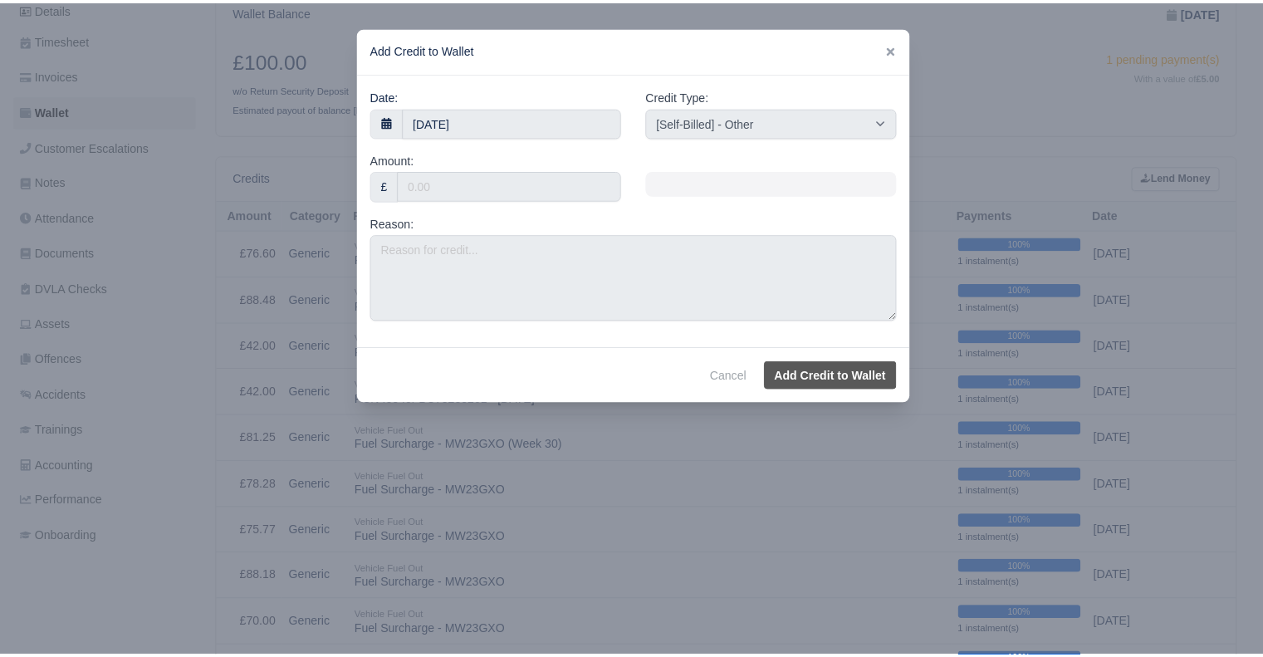
scroll to position [249, 0]
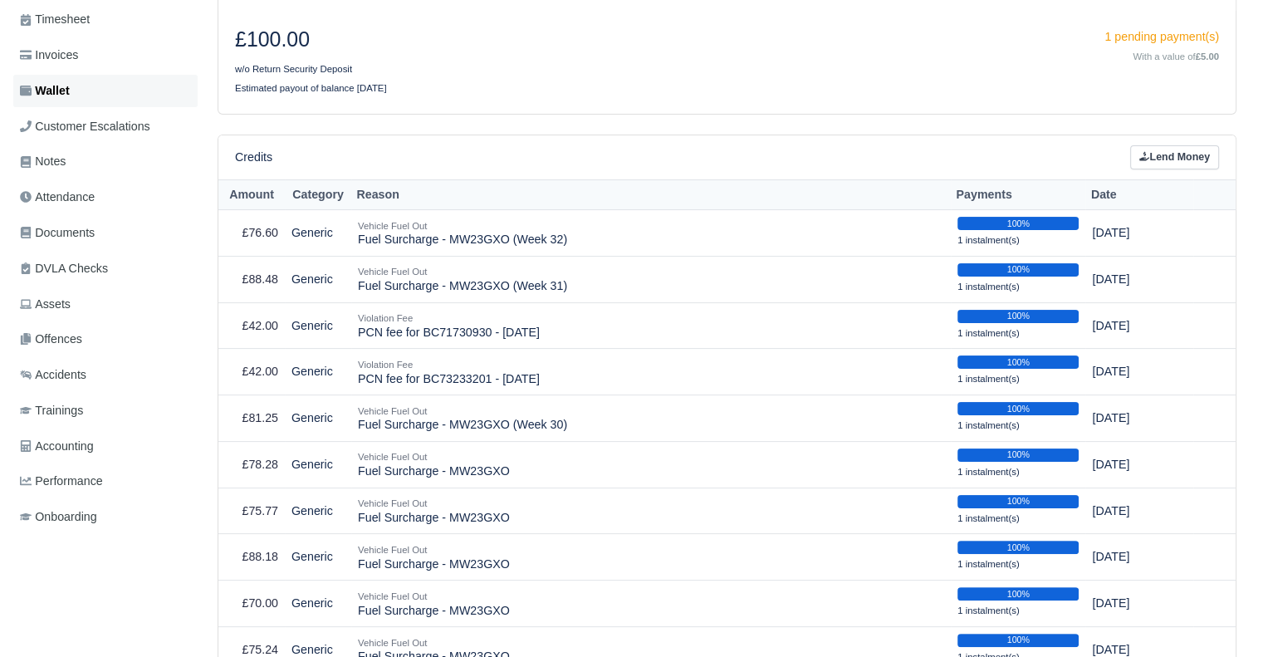
click at [161, 104] on link "Wallet" at bounding box center [105, 91] width 184 height 32
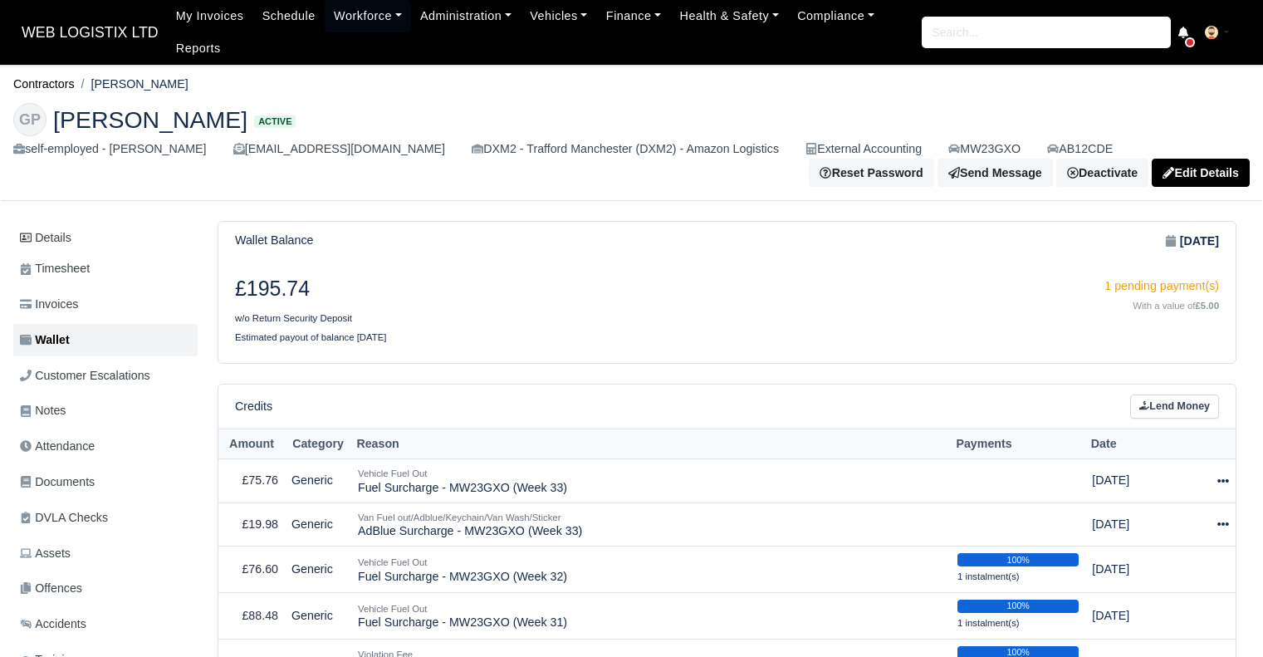
scroll to position [332, 0]
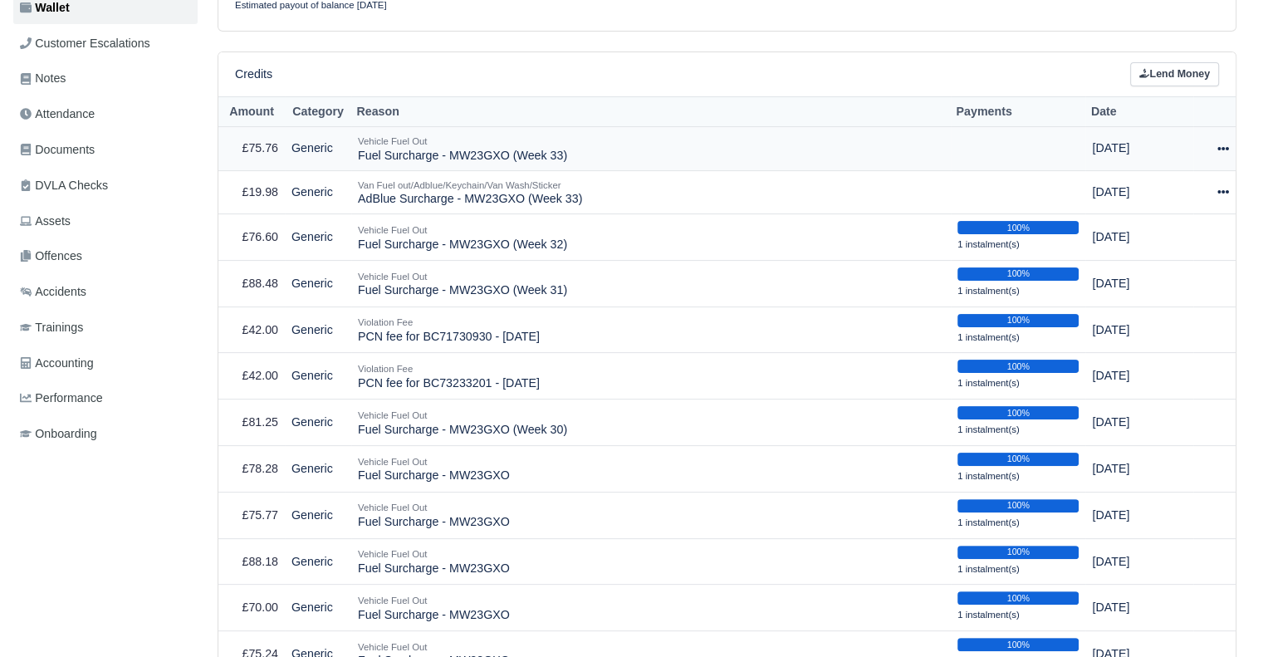
click at [1222, 149] on icon at bounding box center [1223, 148] width 12 height 3
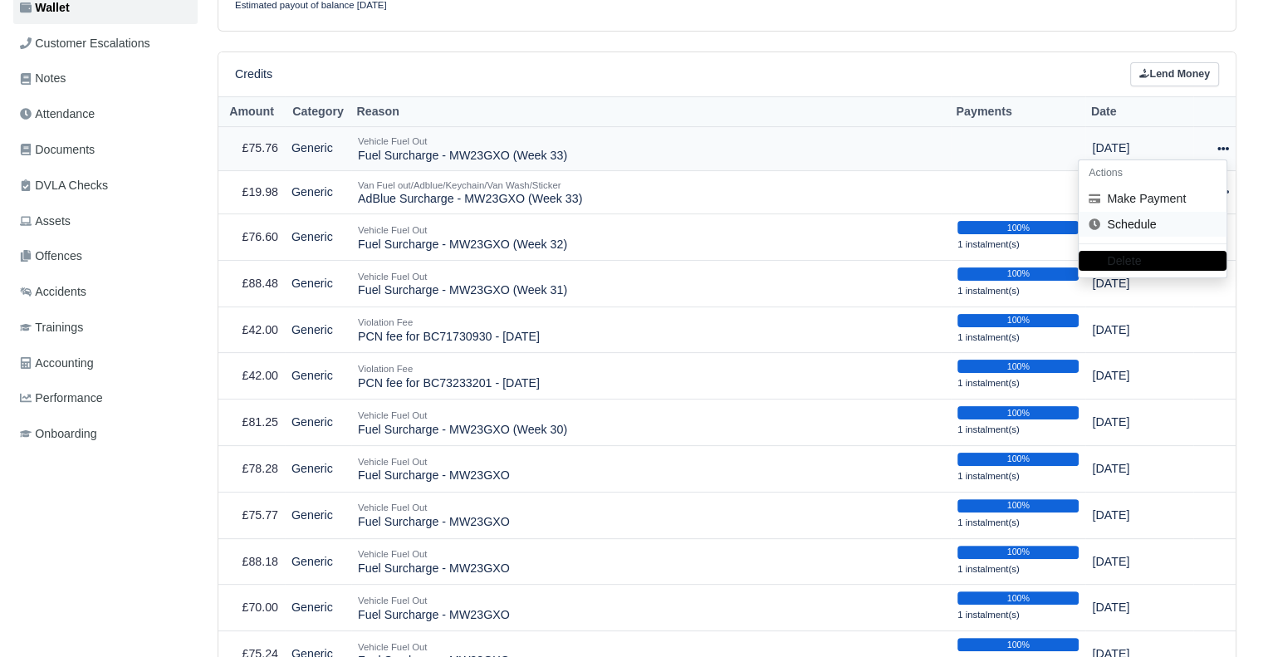
click at [1169, 229] on link "Schedule" at bounding box center [1152, 225] width 148 height 26
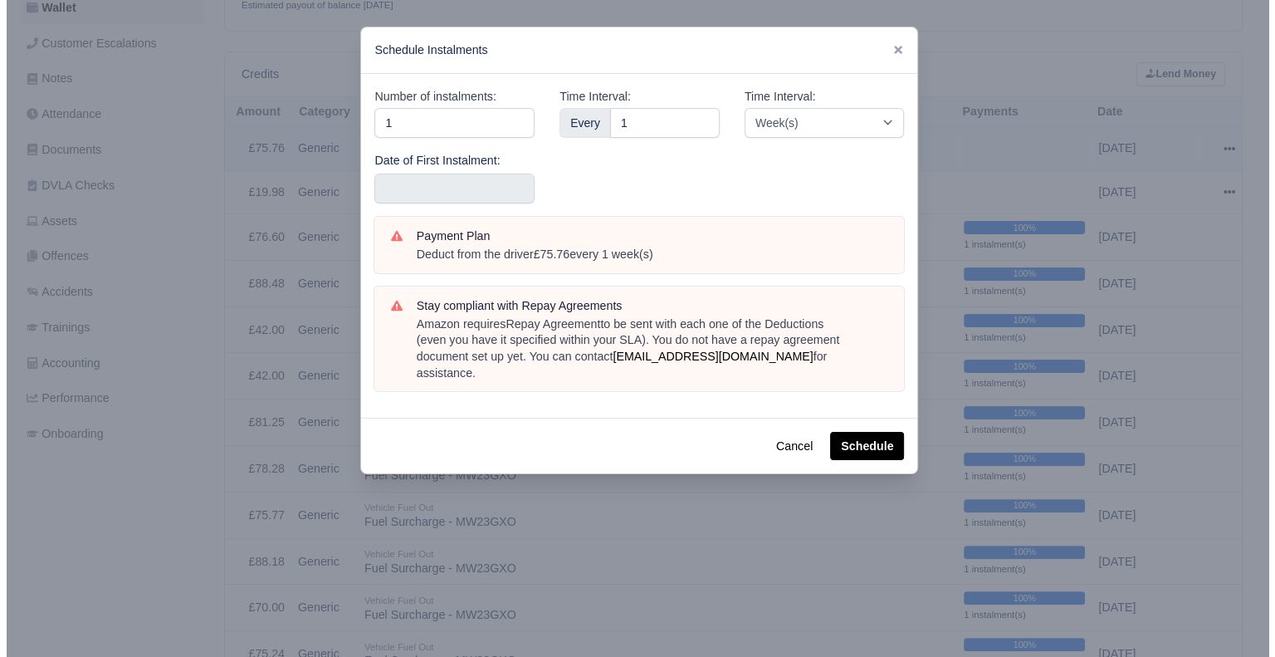
scroll to position [312, 0]
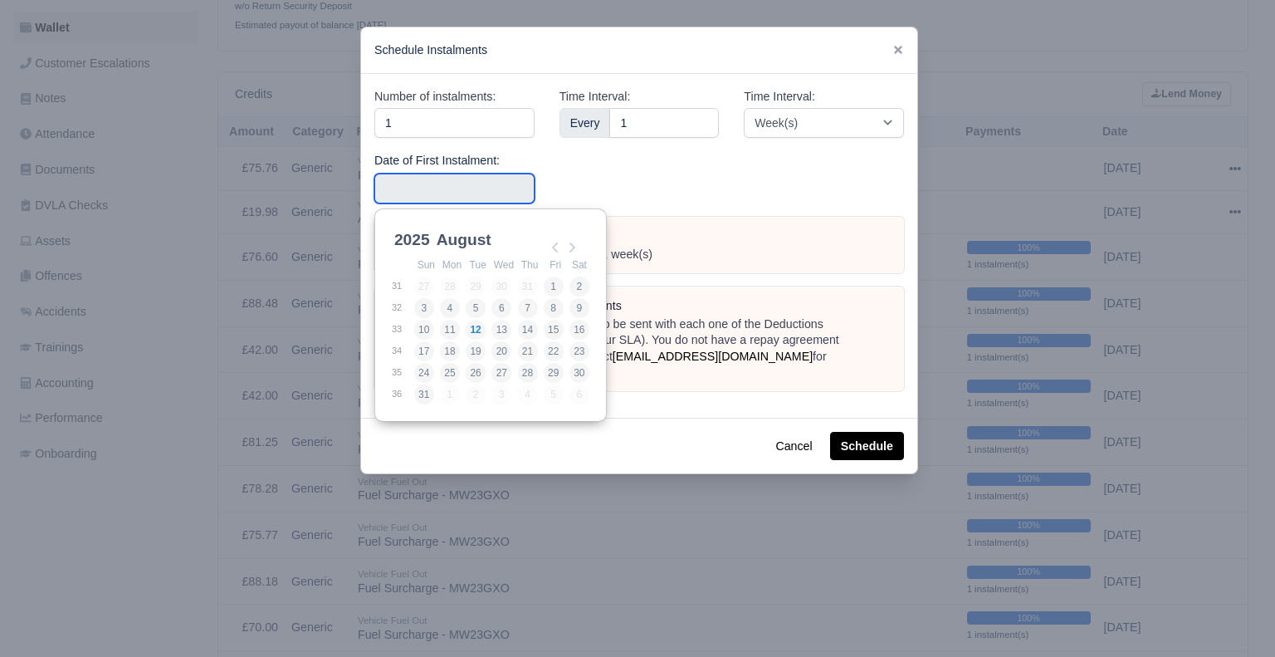
click at [435, 188] on input "Use the arrow keys to pick a date" at bounding box center [454, 189] width 160 height 30
type input "[DATE]"
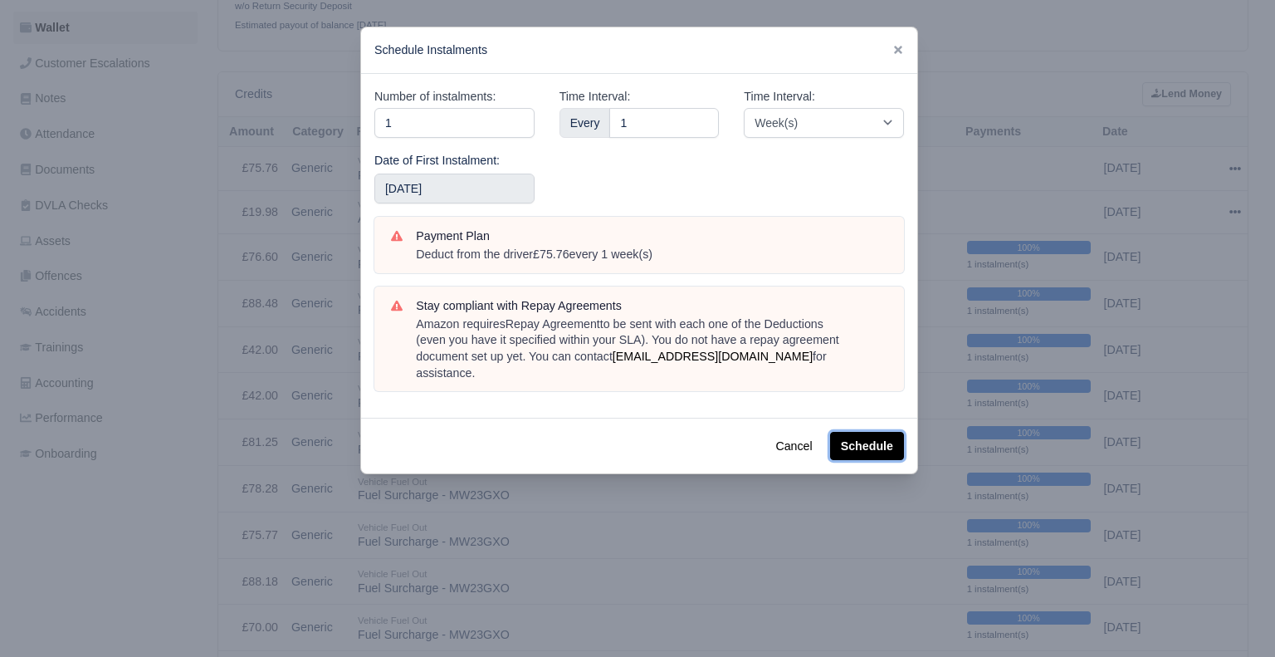
click at [880, 432] on button "Schedule" at bounding box center [867, 446] width 74 height 28
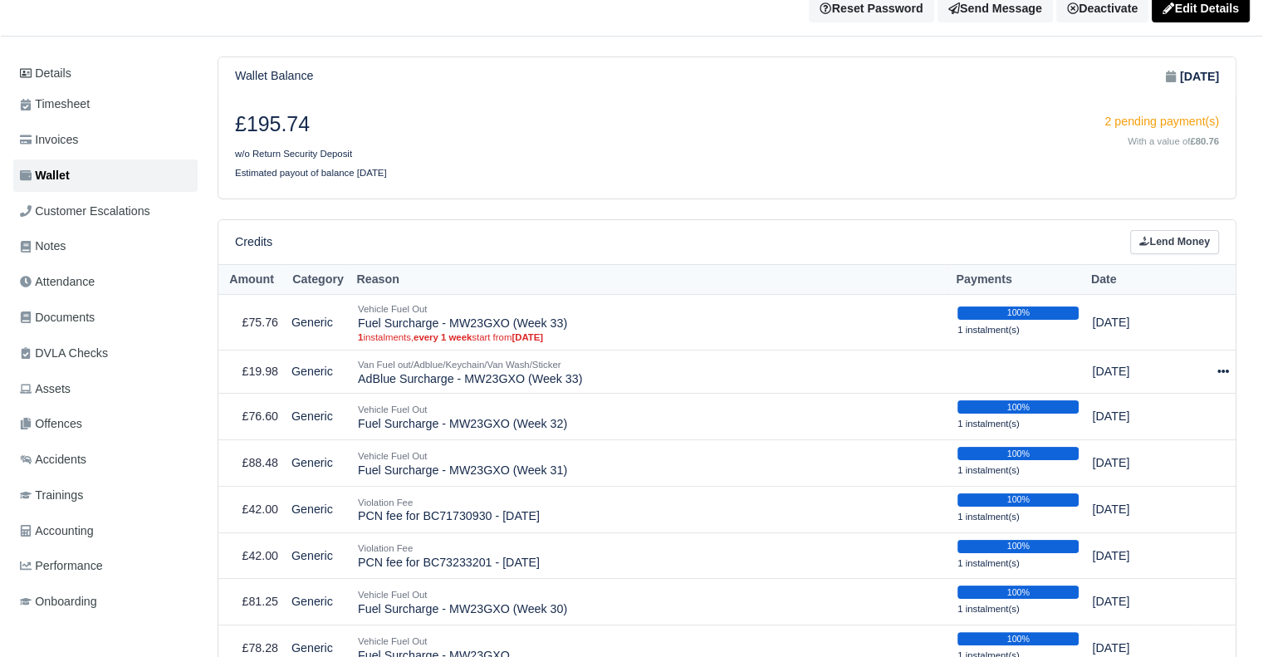
scroll to position [249, 0]
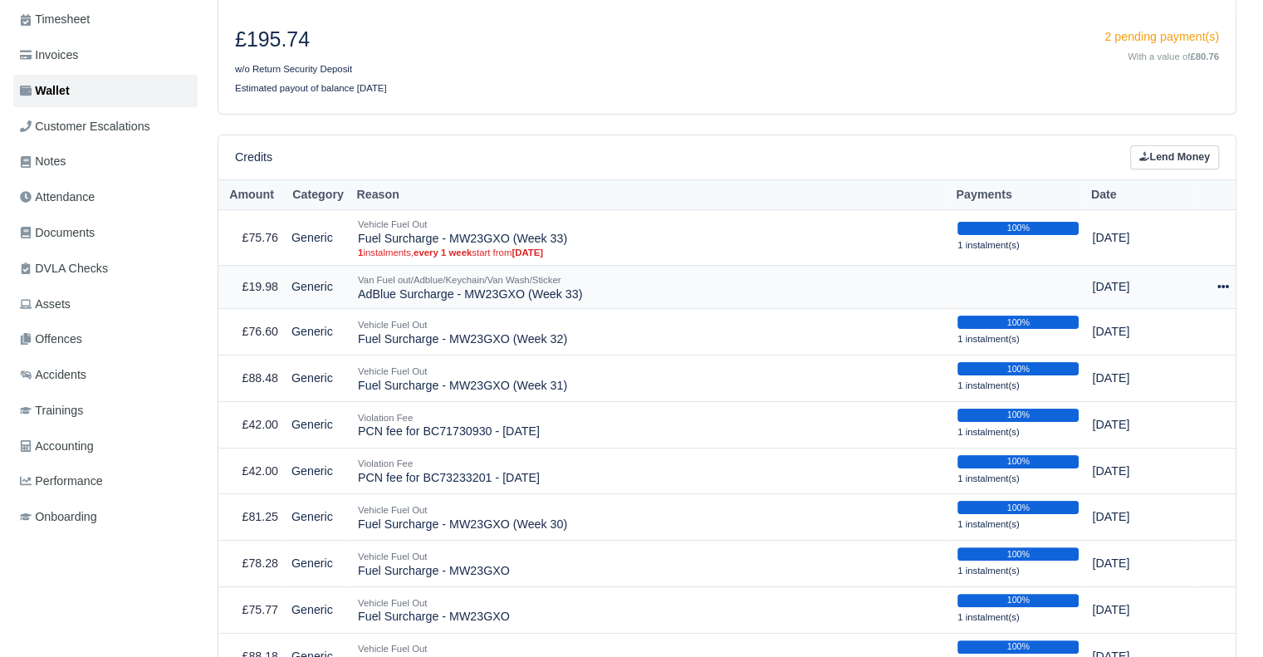
click at [1217, 281] on div at bounding box center [1214, 286] width 29 height 19
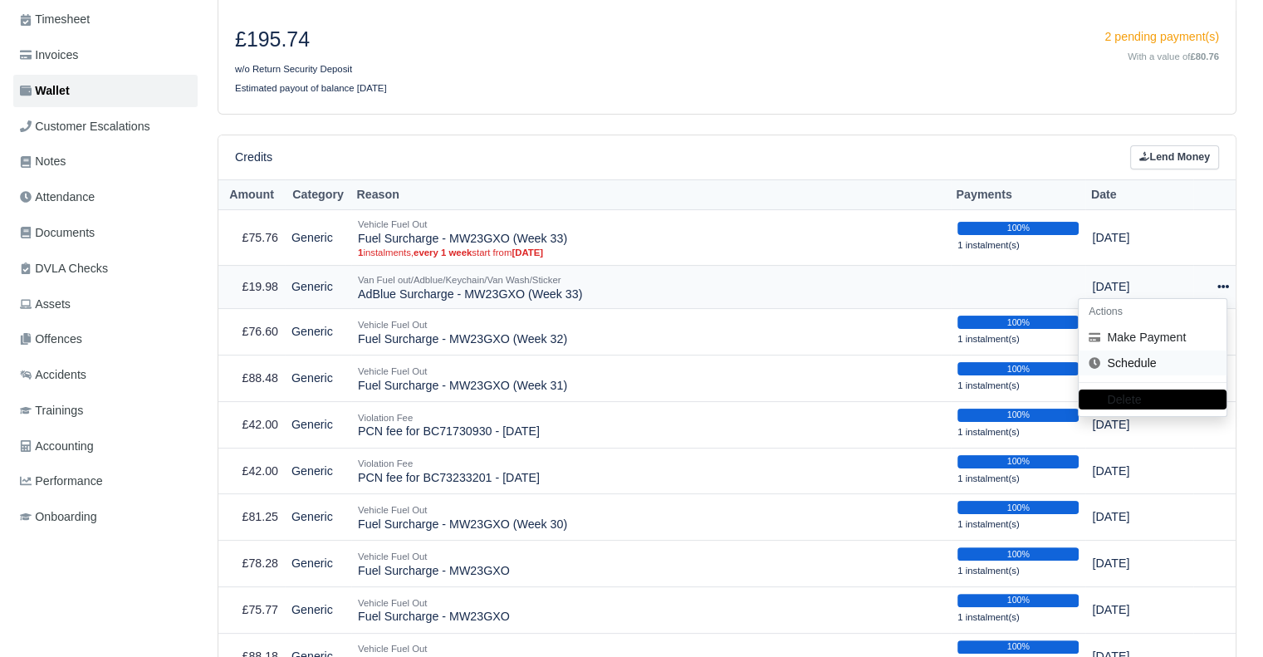
click at [1126, 356] on link "Schedule" at bounding box center [1152, 363] width 148 height 26
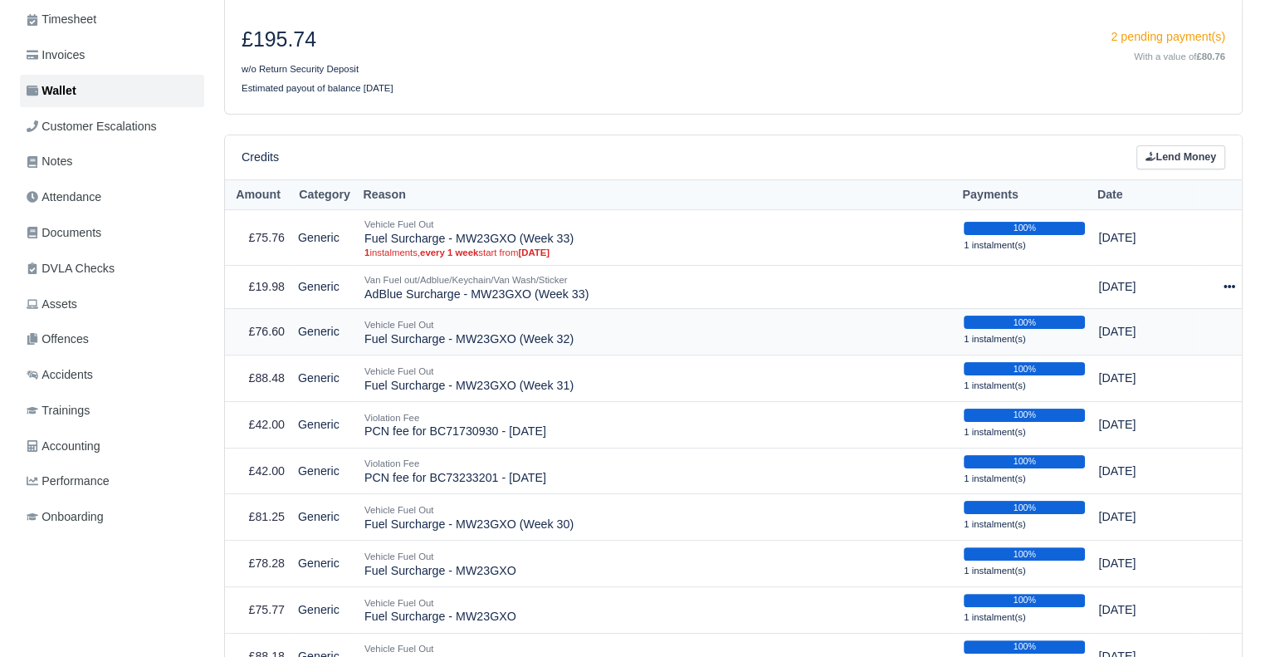
scroll to position [229, 0]
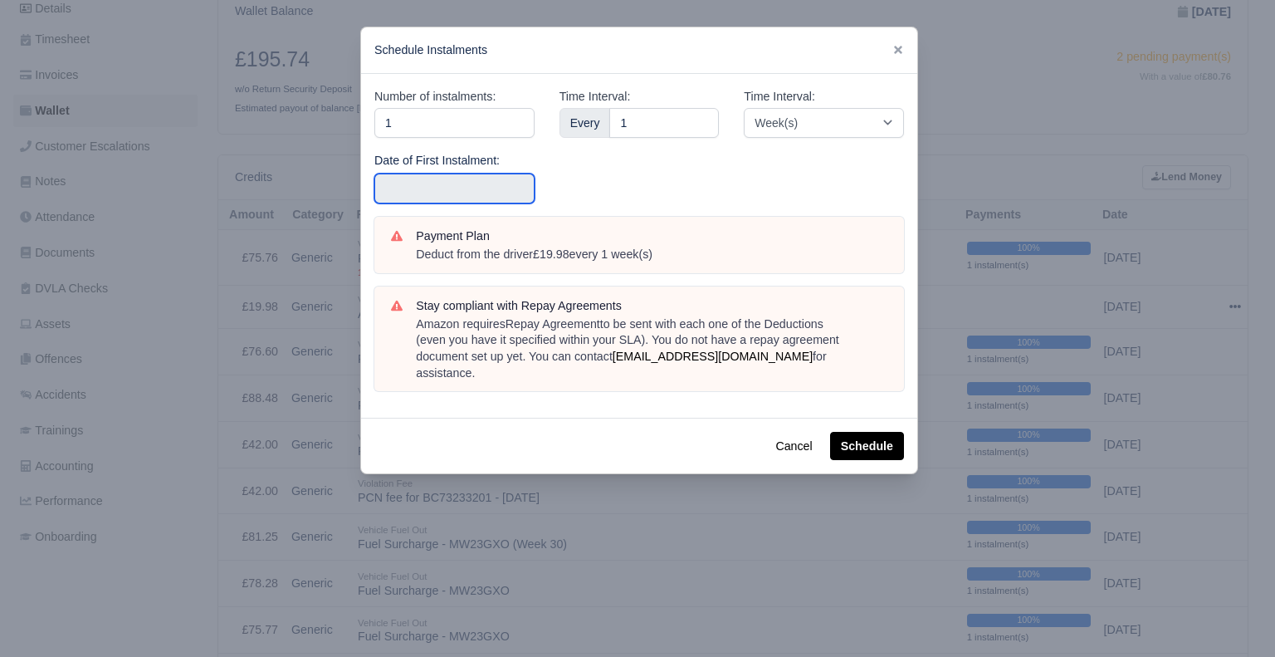
click at [457, 178] on input "text" at bounding box center [454, 189] width 160 height 30
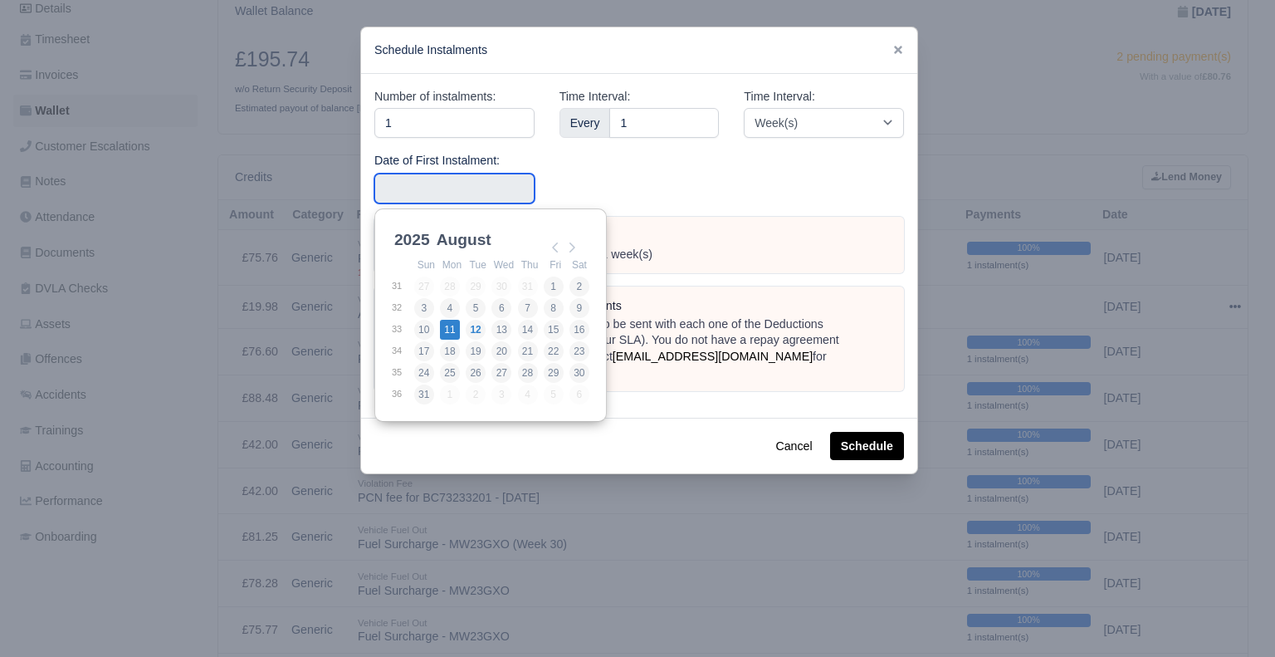
type input "[DATE]"
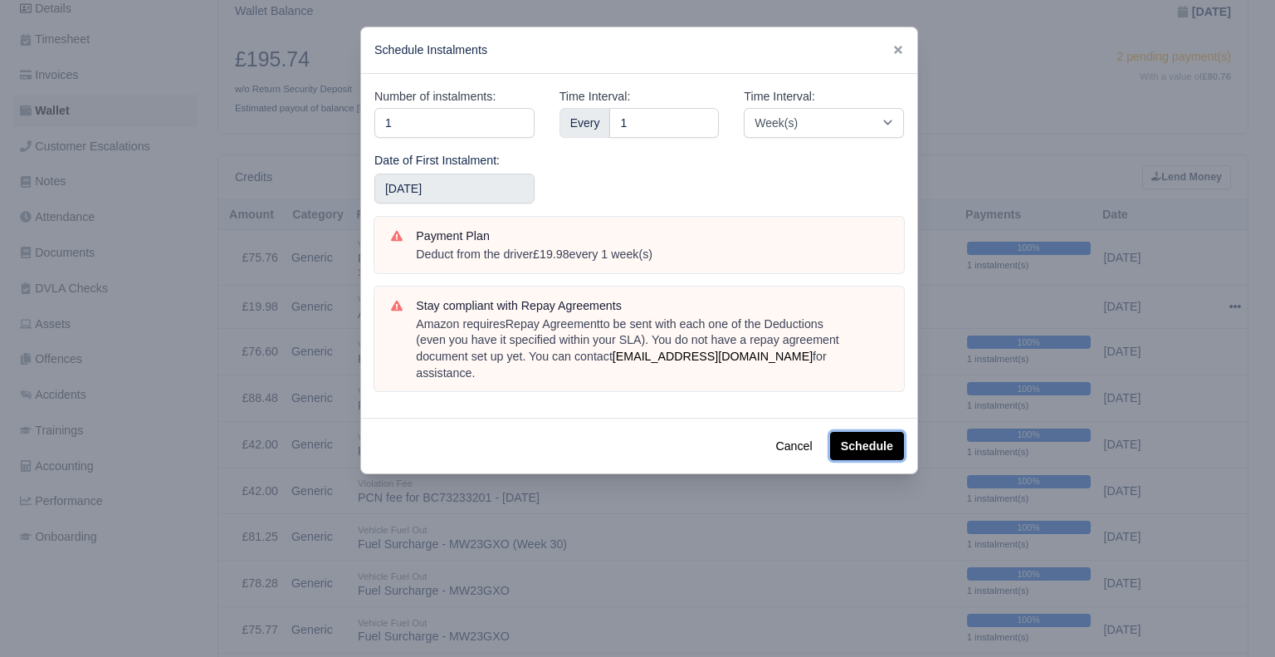
click at [887, 432] on button "Schedule" at bounding box center [867, 446] width 74 height 28
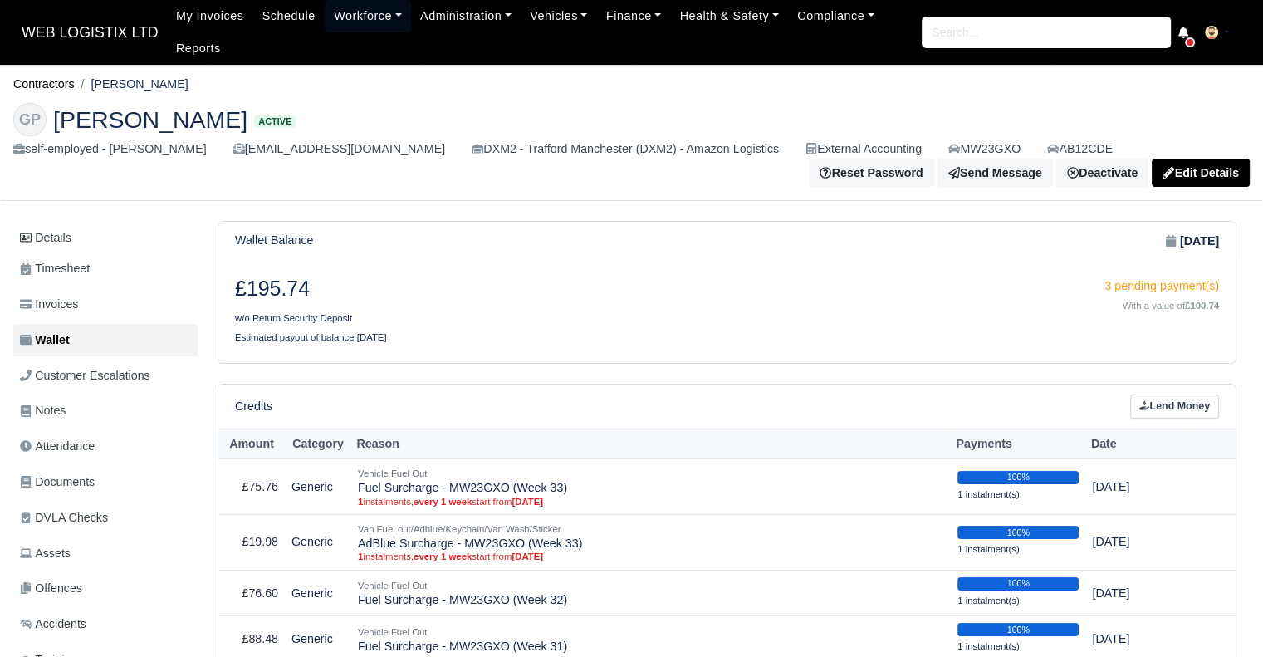
drag, startPoint x: 339, startPoint y: 16, endPoint x: 340, endPoint y: 26, distance: 10.1
click at [339, 16] on link "Workforce" at bounding box center [368, 16] width 86 height 32
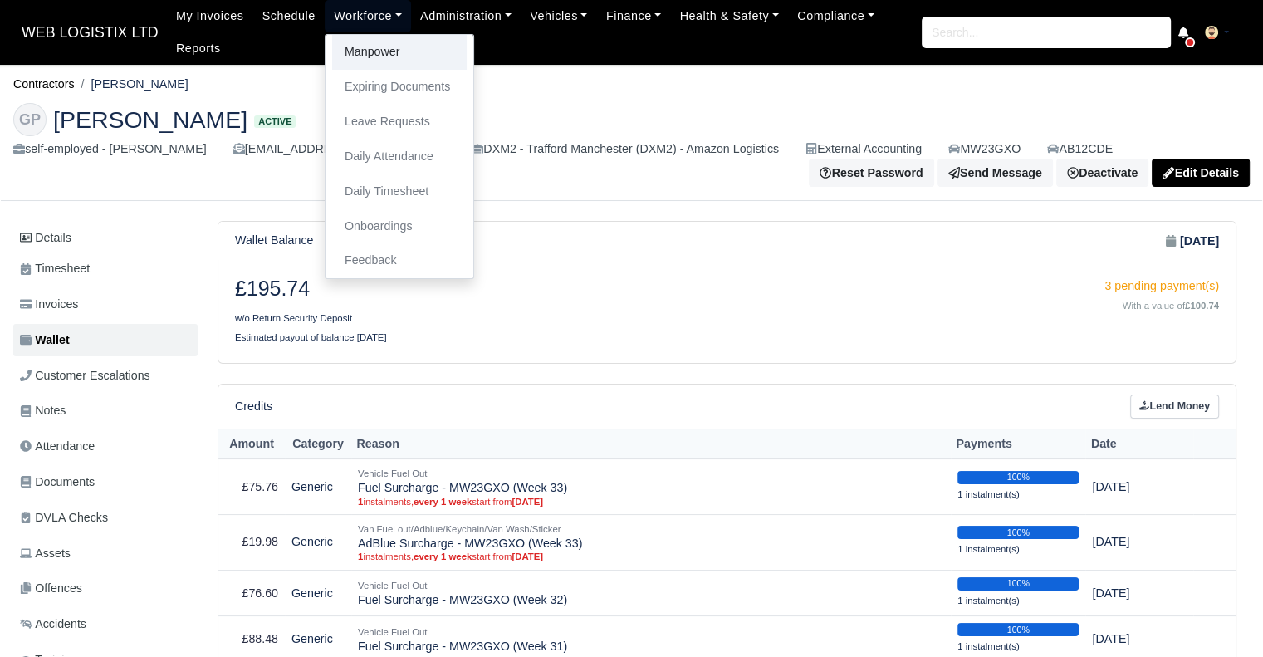
click at [349, 52] on link "Manpower" at bounding box center [399, 52] width 134 height 35
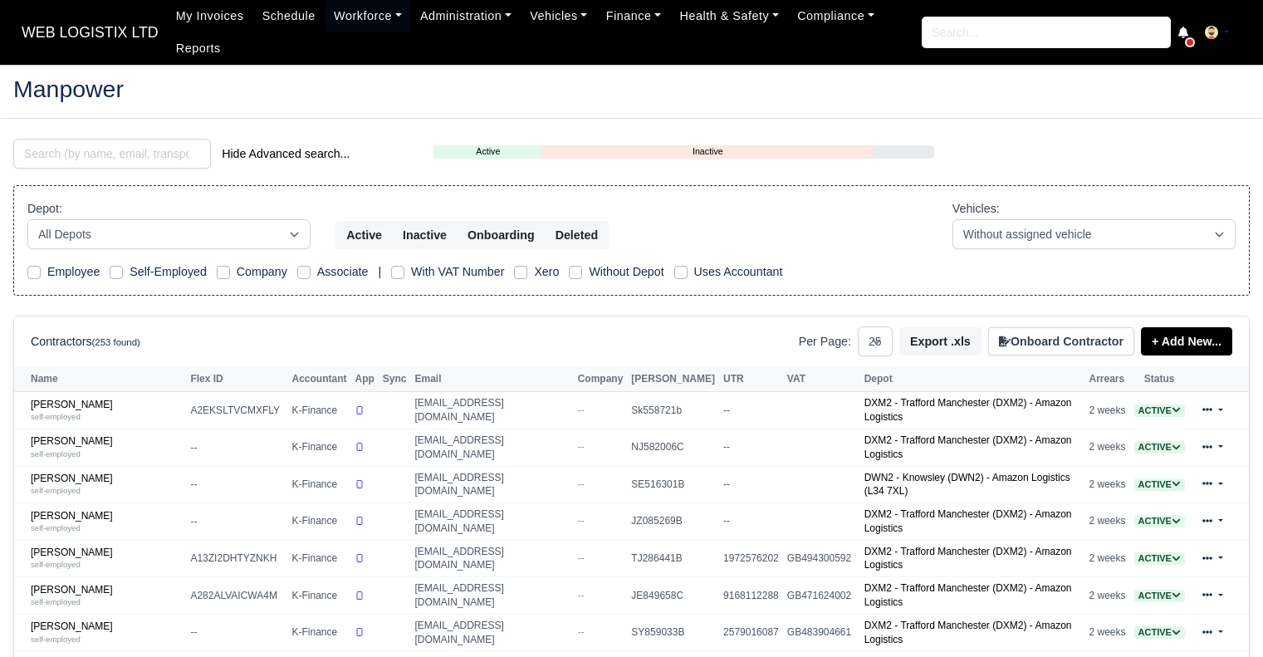
select select "25"
click at [120, 157] on input "search" at bounding box center [112, 154] width 198 height 30
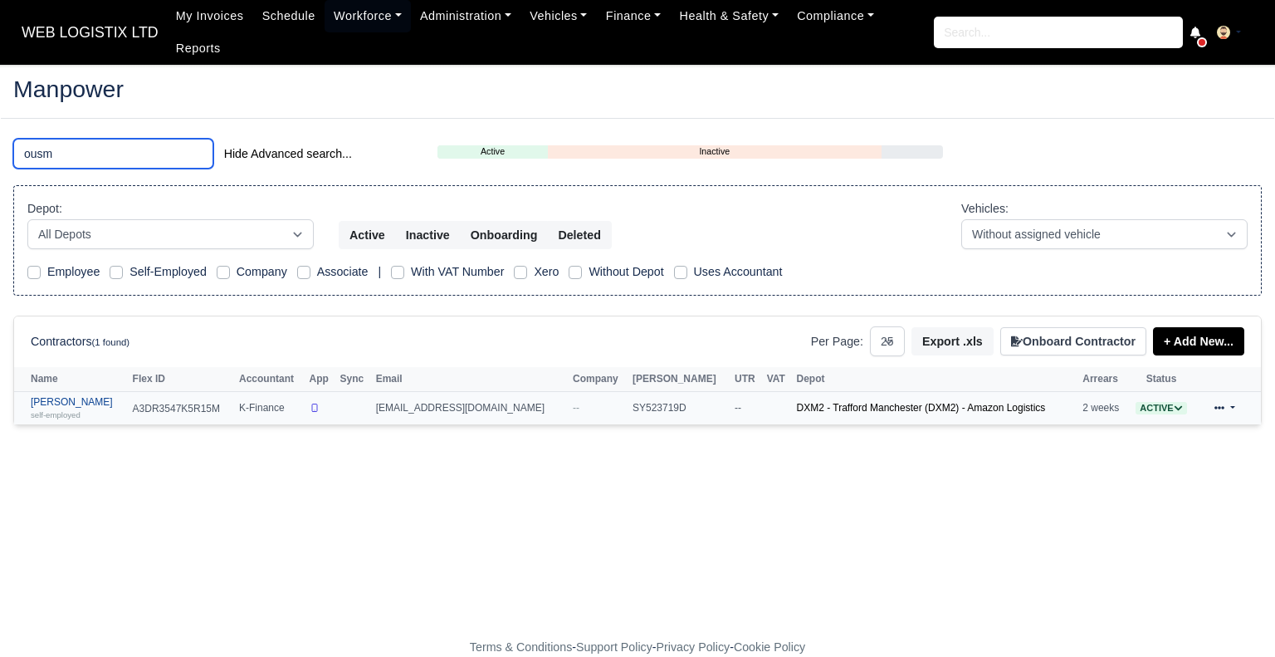
type input "ousm"
click at [78, 396] on link "[PERSON_NAME] self-employed" at bounding box center [78, 408] width 94 height 24
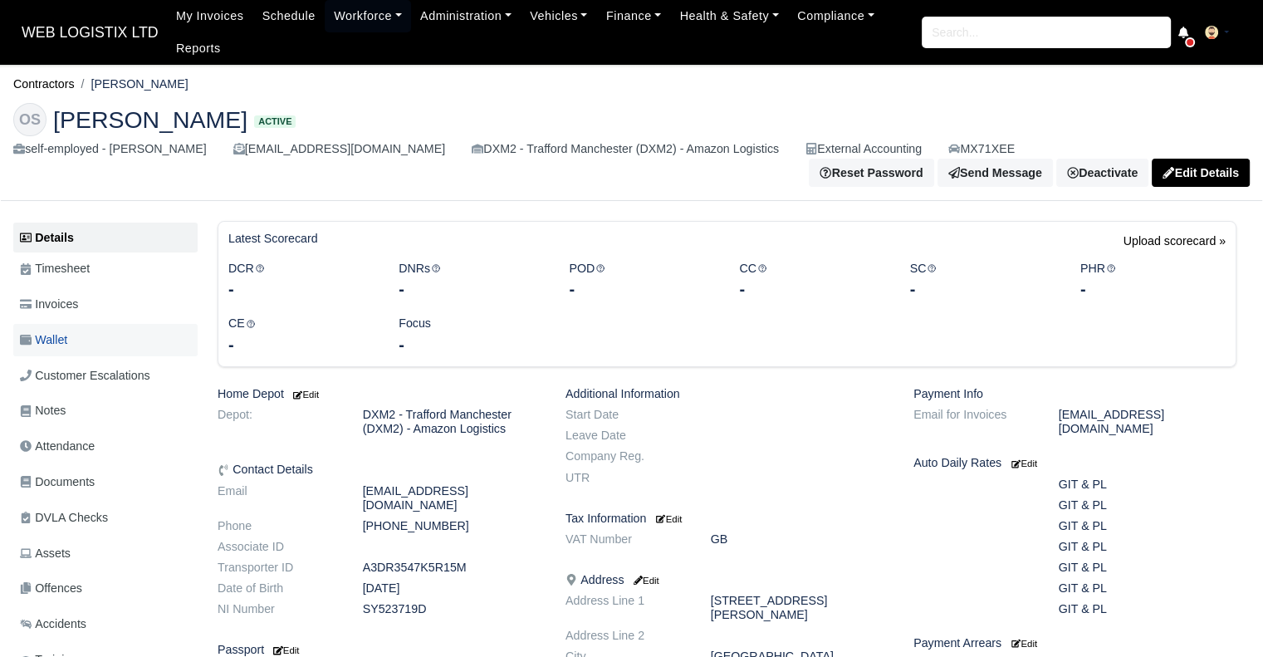
click at [85, 332] on link "Wallet" at bounding box center [105, 340] width 184 height 32
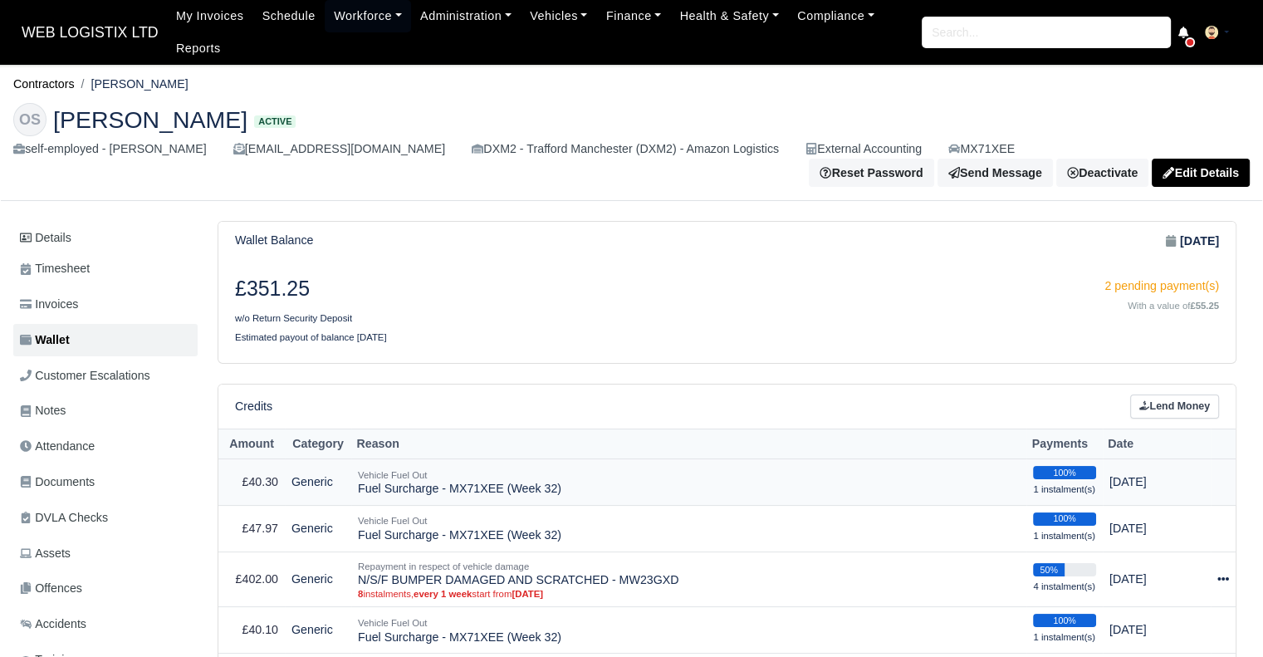
click at [515, 488] on td "Vehicle Fuel Out Fuel Surcharge - MX71XEE (Week 32)" at bounding box center [688, 482] width 675 height 46
copy tr "Fuel Surcharge - MX71XEE (Week 32)"
click at [1193, 417] on link "Lend Money" at bounding box center [1174, 406] width 89 height 24
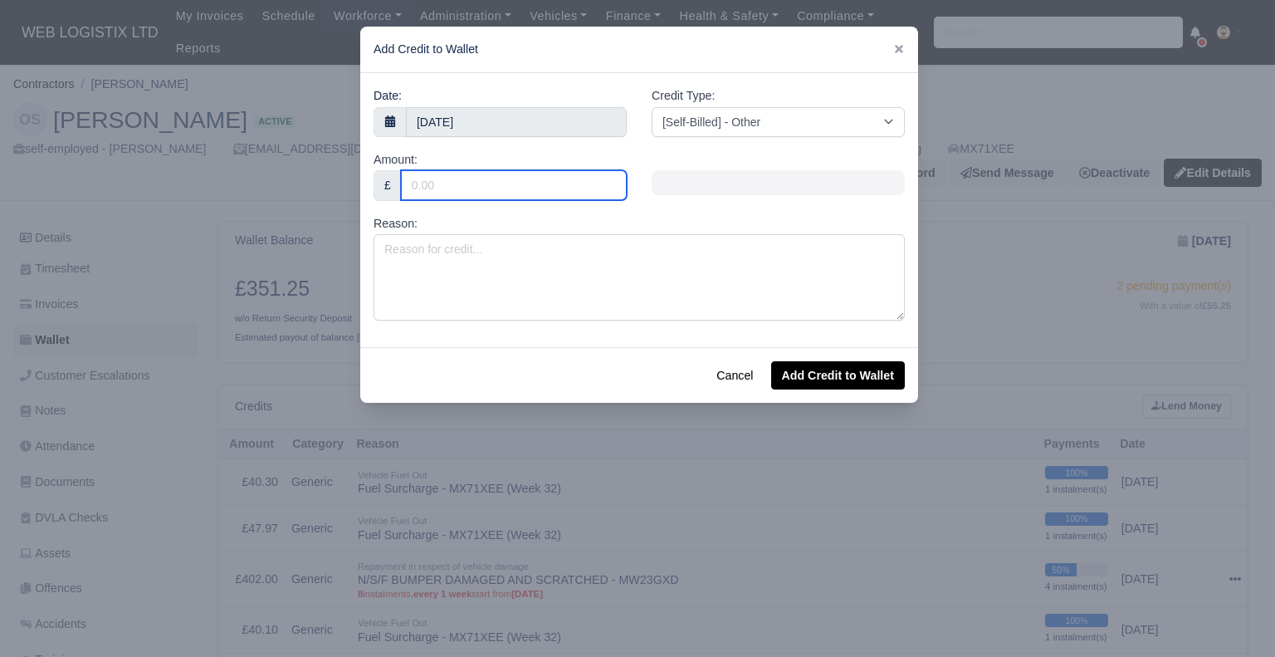
click at [540, 185] on input "Amount:" at bounding box center [514, 185] width 226 height 30
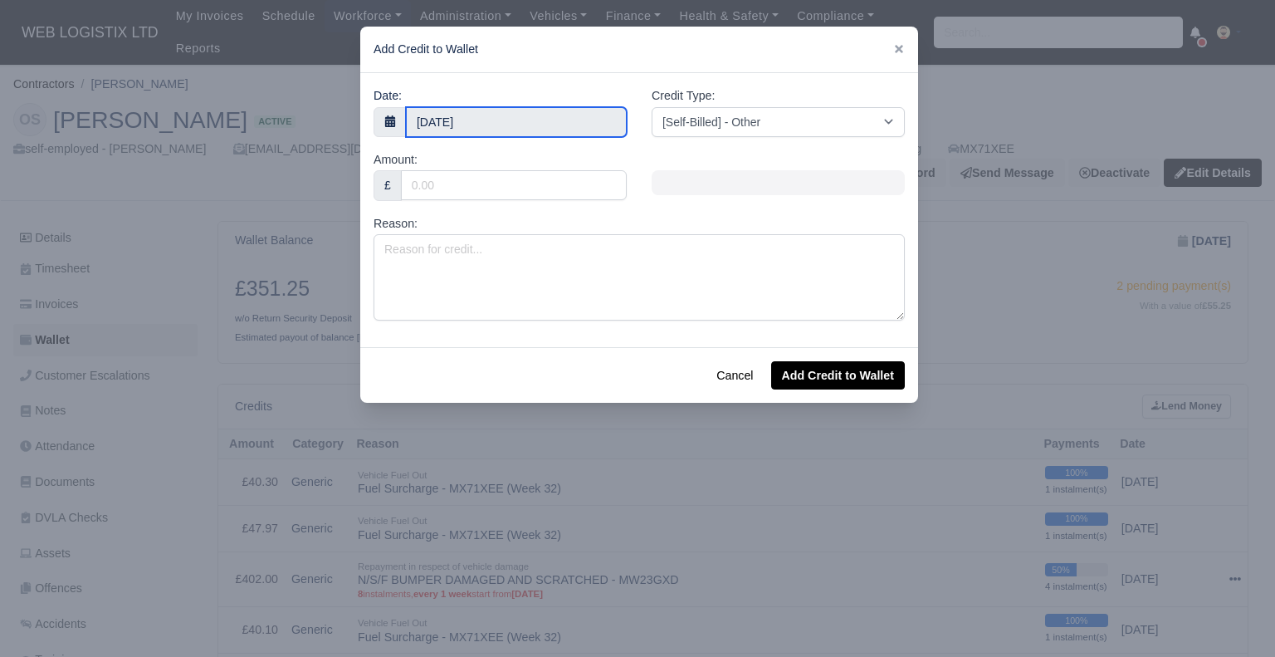
click at [447, 120] on input "[DATE]" at bounding box center [516, 122] width 221 height 30
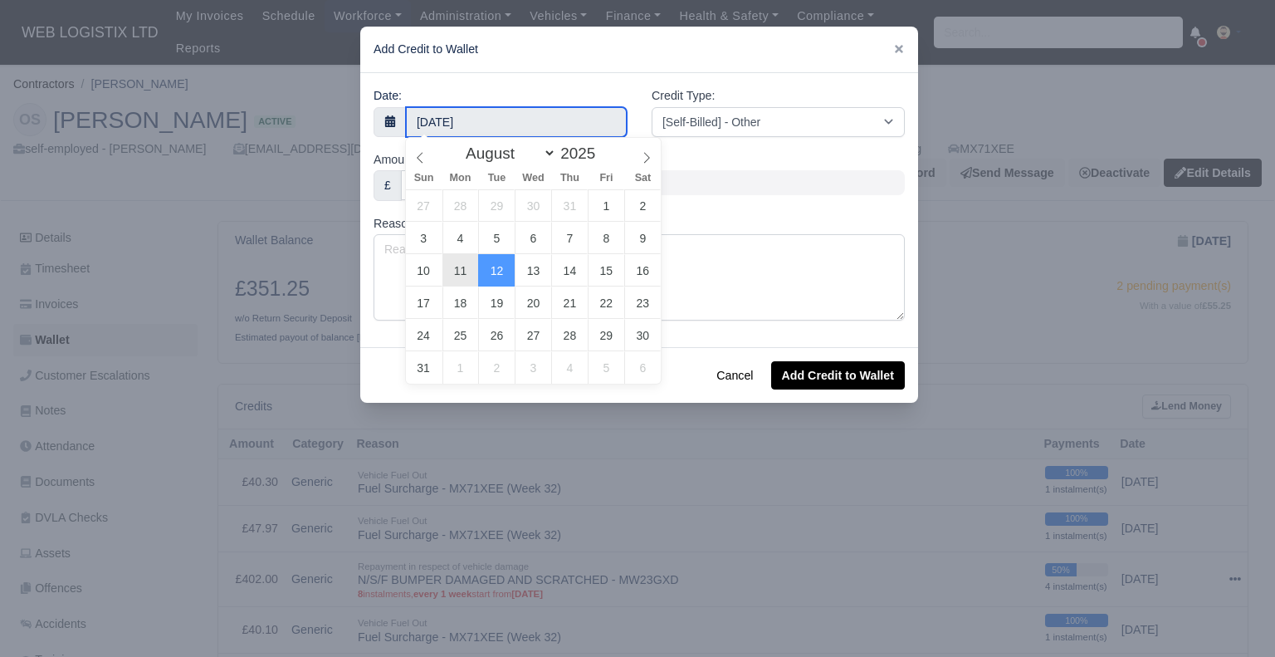
type input "[DATE]"
